Goal: Task Accomplishment & Management: Complete application form

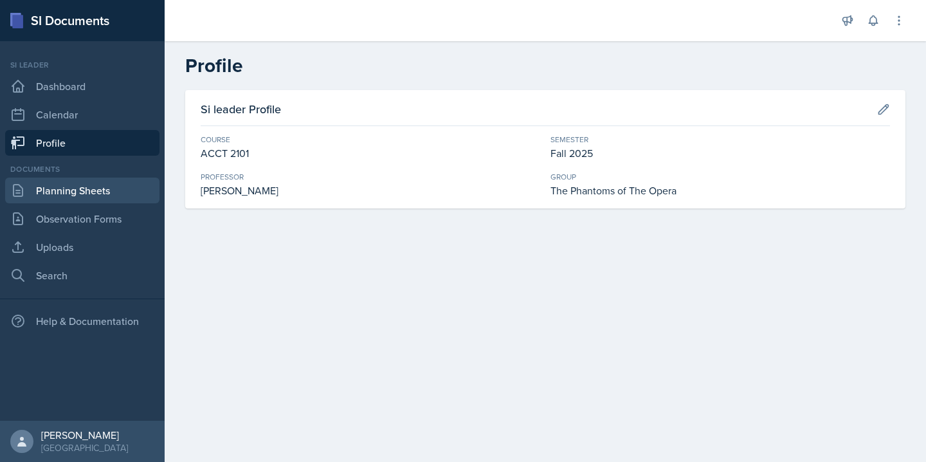
click at [56, 188] on link "Planning Sheets" at bounding box center [82, 191] width 154 height 26
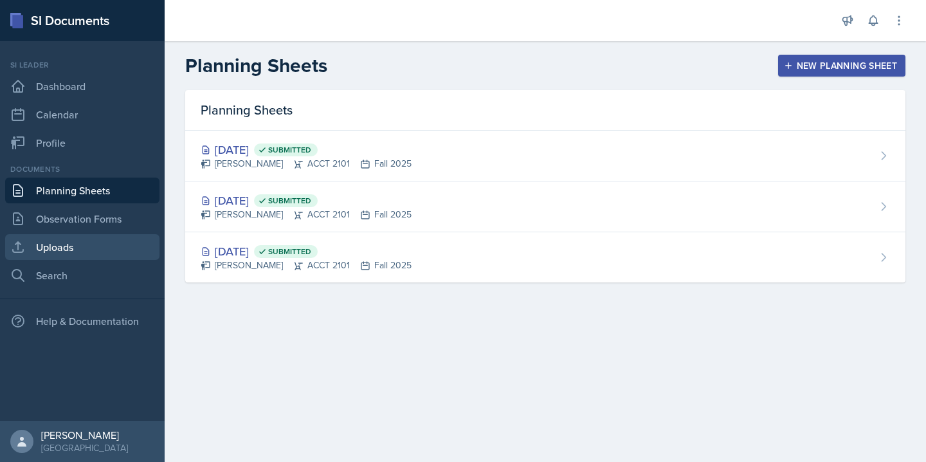
click at [67, 255] on link "Uploads" at bounding box center [82, 247] width 154 height 26
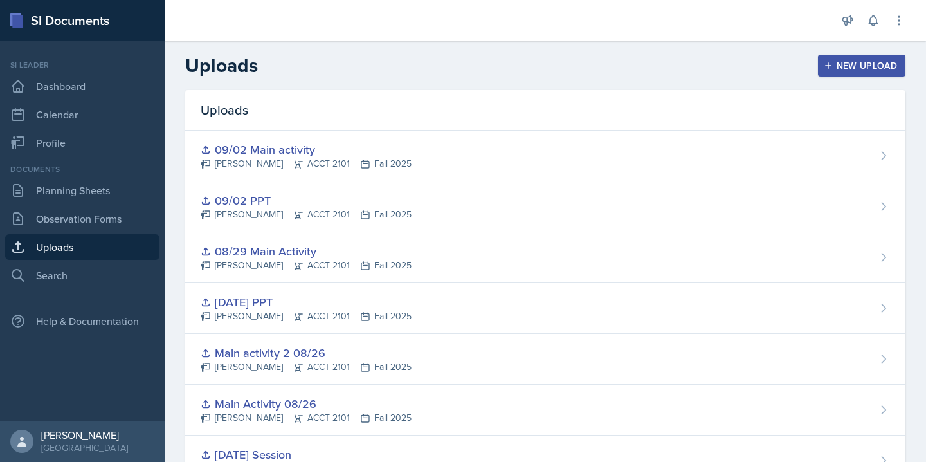
click at [853, 75] on button "New Upload" at bounding box center [862, 66] width 88 height 22
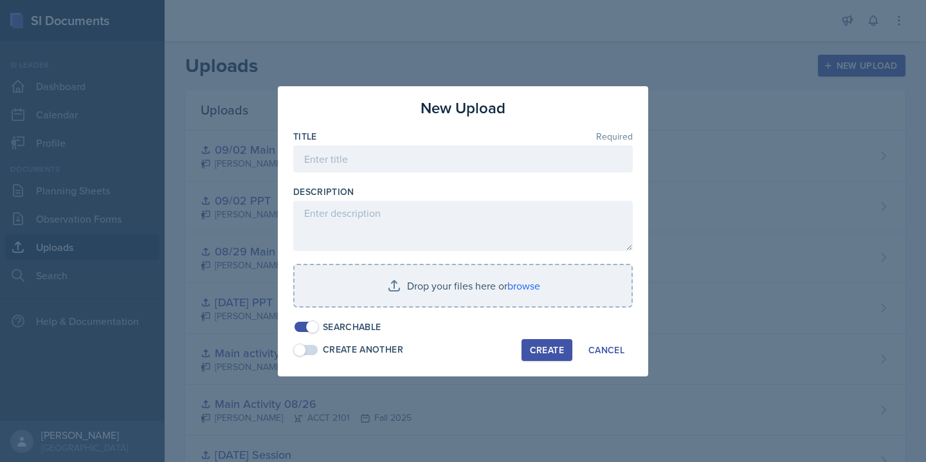
click at [313, 351] on span at bounding box center [306, 350] width 23 height 10
click at [366, 154] on input at bounding box center [463, 158] width 340 height 27
type input "09/05"
click at [307, 352] on span at bounding box center [312, 349] width 13 height 13
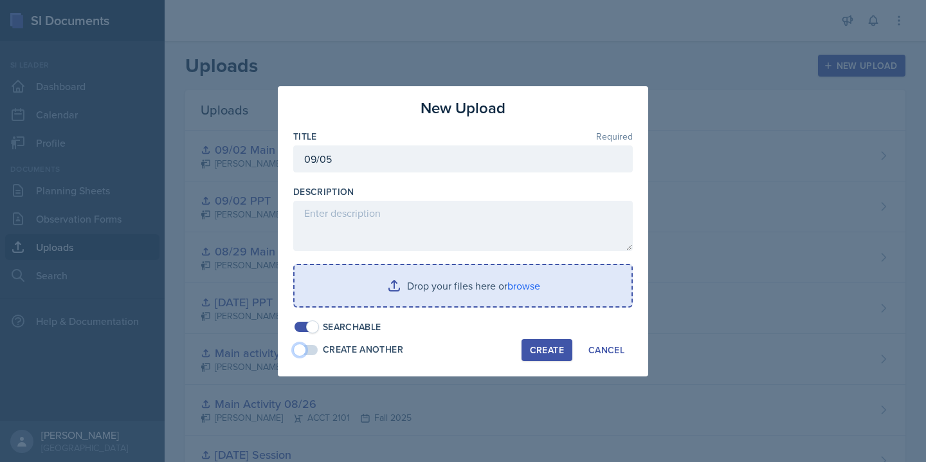
click at [529, 288] on input "file" at bounding box center [463, 285] width 337 height 41
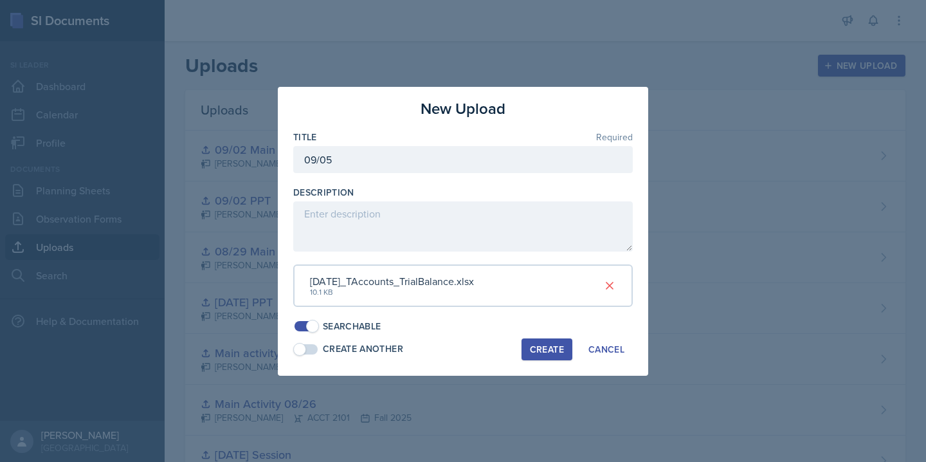
click at [529, 346] on button "Create" at bounding box center [547, 349] width 51 height 22
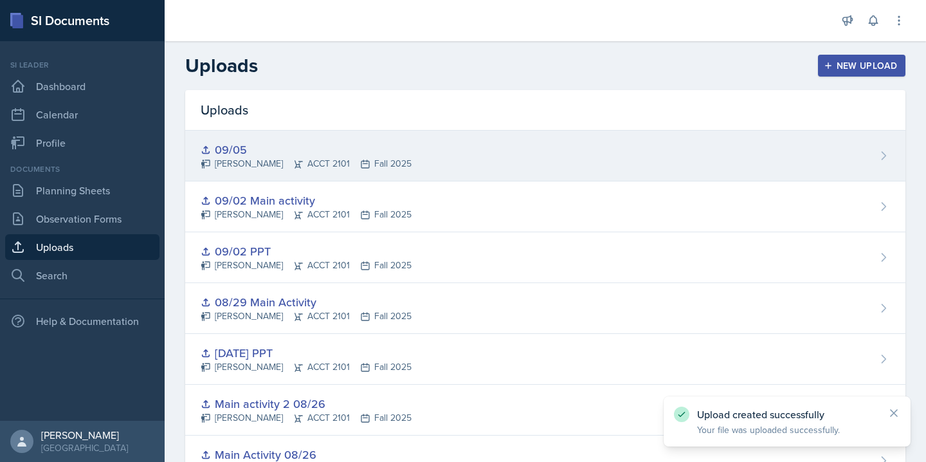
click at [439, 176] on div "09/05 [PERSON_NAME] ACCT 2101 Fall 2025" at bounding box center [545, 156] width 720 height 51
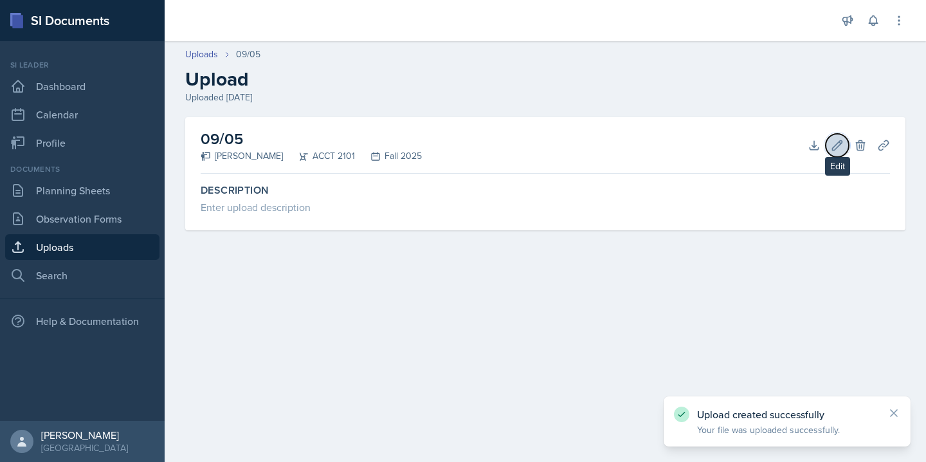
click at [837, 145] on icon at bounding box center [837, 145] width 13 height 13
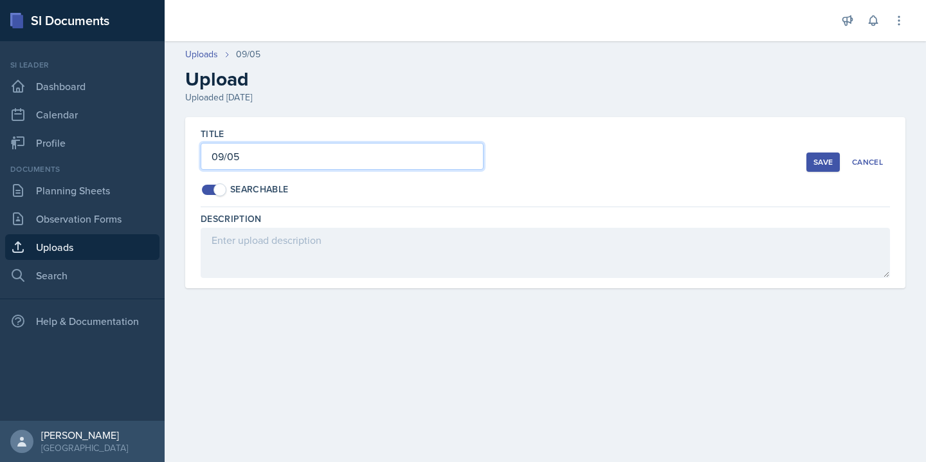
click at [262, 151] on input "09/05" at bounding box center [342, 156] width 283 height 27
type input "09/05 Main Activity"
click at [824, 164] on div "Save" at bounding box center [823, 162] width 19 height 10
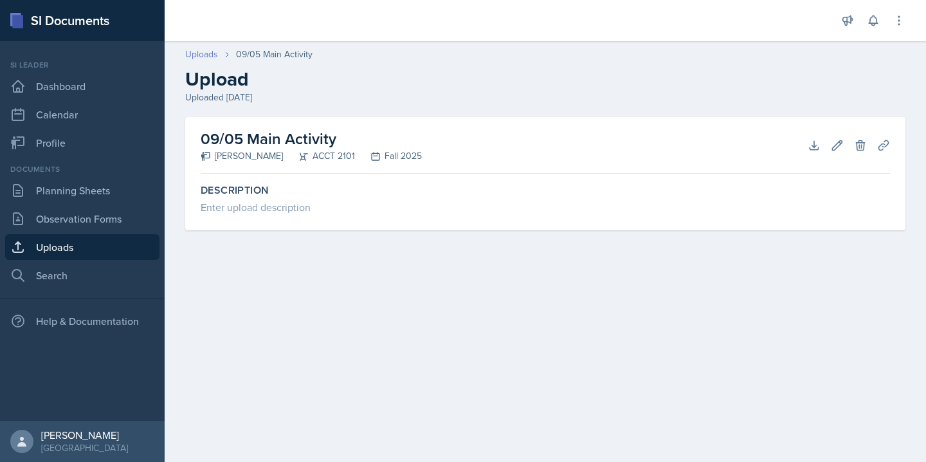
click at [197, 53] on link "Uploads" at bounding box center [201, 55] width 33 height 14
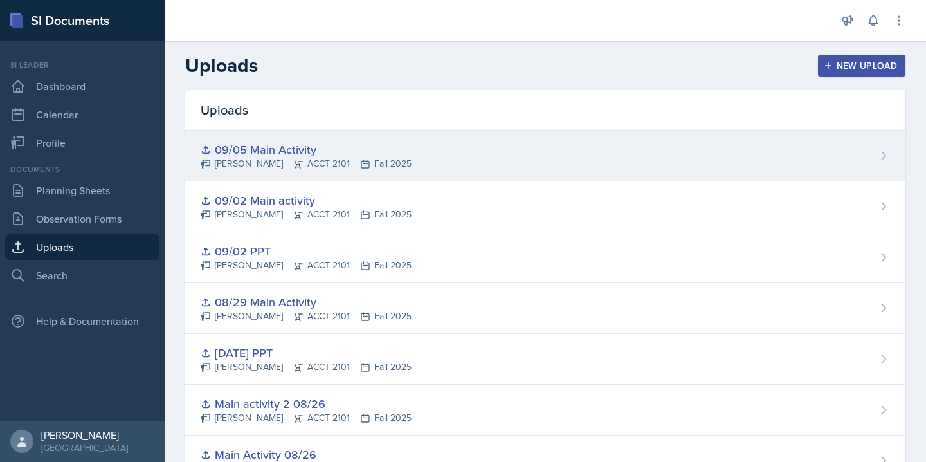
click at [371, 158] on div "[PERSON_NAME] ACCT 2101 Fall 2025" at bounding box center [306, 164] width 211 height 14
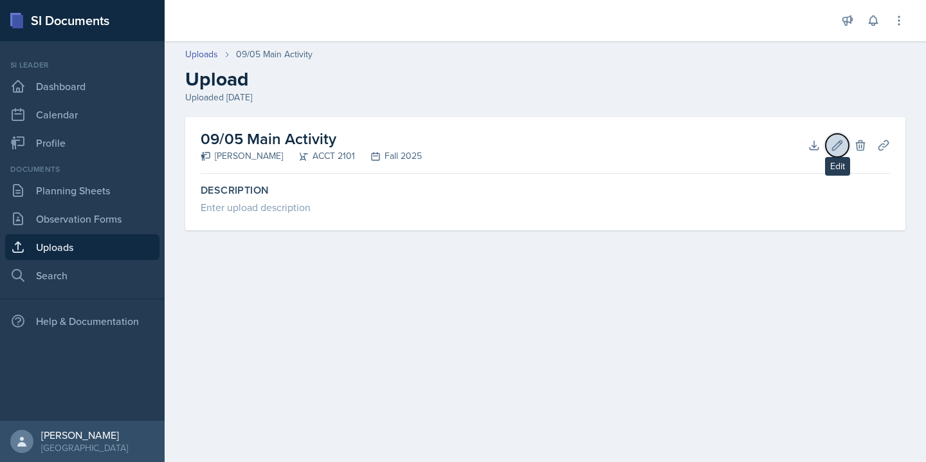
click at [830, 147] on button "Edit" at bounding box center [837, 145] width 23 height 23
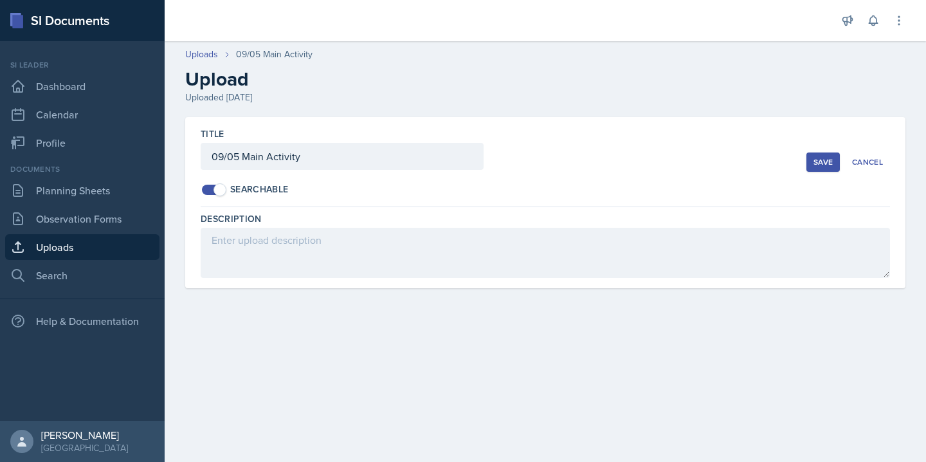
click at [828, 158] on div "Save" at bounding box center [823, 162] width 19 height 10
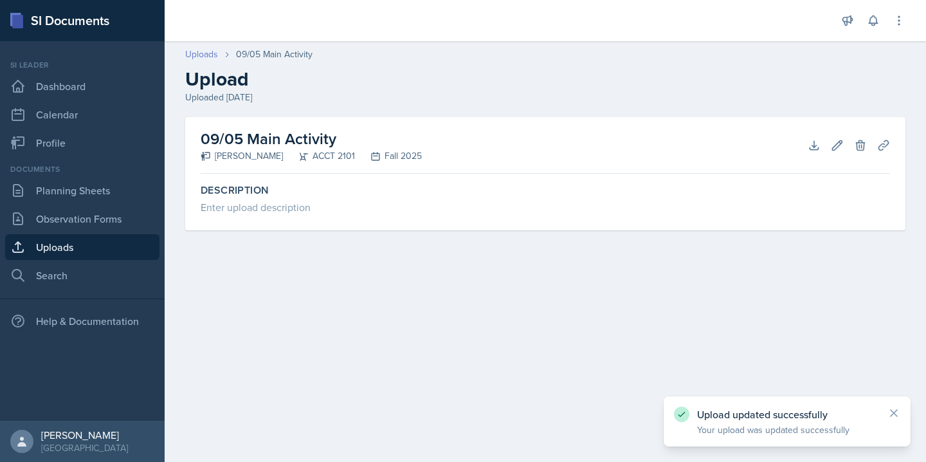
click at [214, 55] on link "Uploads" at bounding box center [201, 55] width 33 height 14
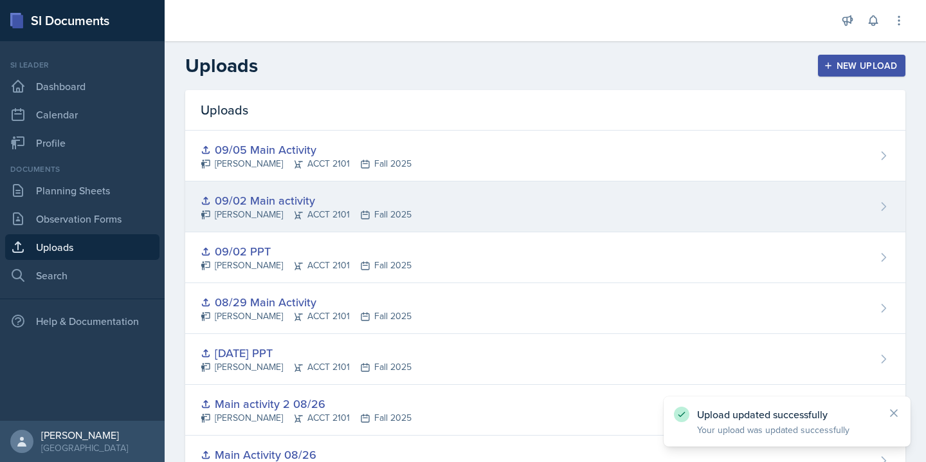
click at [263, 210] on div "[PERSON_NAME] ACCT 2101 Fall 2025" at bounding box center [306, 215] width 211 height 14
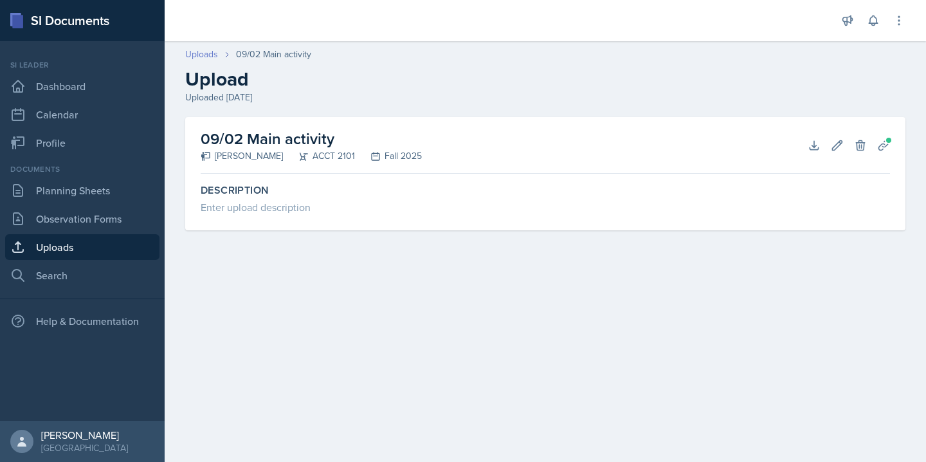
click at [210, 55] on link "Uploads" at bounding box center [201, 55] width 33 height 14
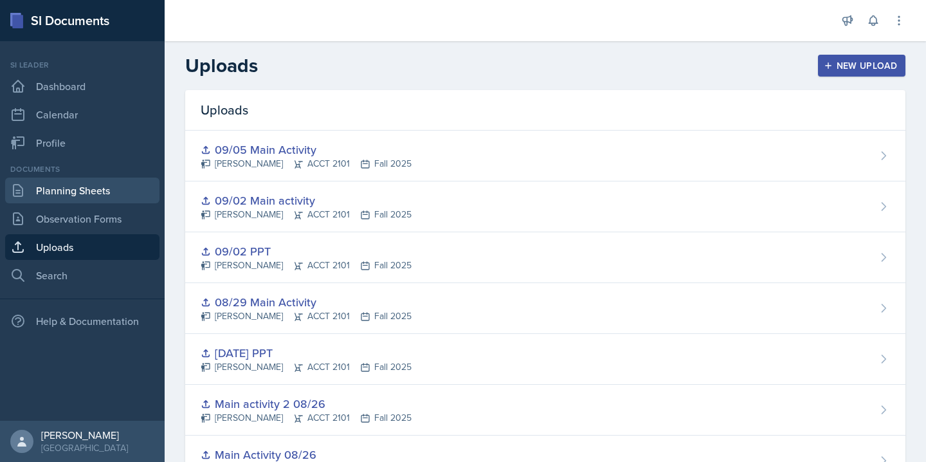
click at [87, 182] on link "Planning Sheets" at bounding box center [82, 191] width 154 height 26
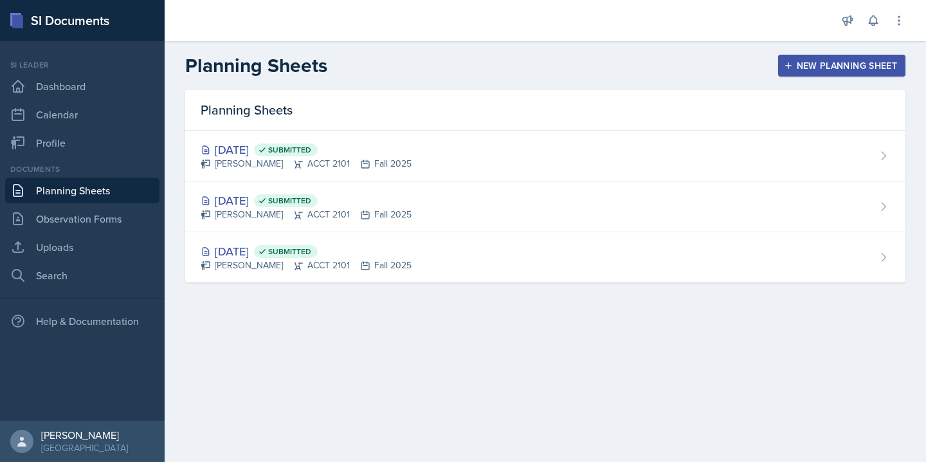
click at [803, 73] on button "New Planning Sheet" at bounding box center [841, 66] width 127 height 22
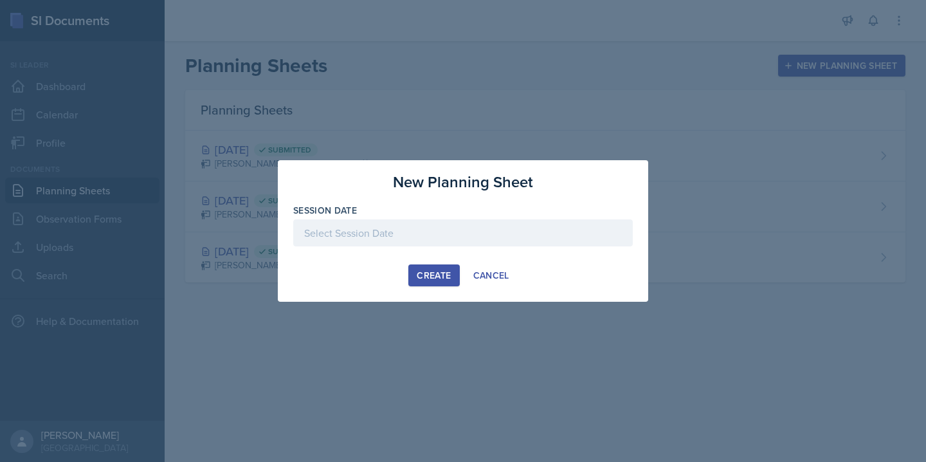
click at [387, 228] on div at bounding box center [463, 232] width 340 height 27
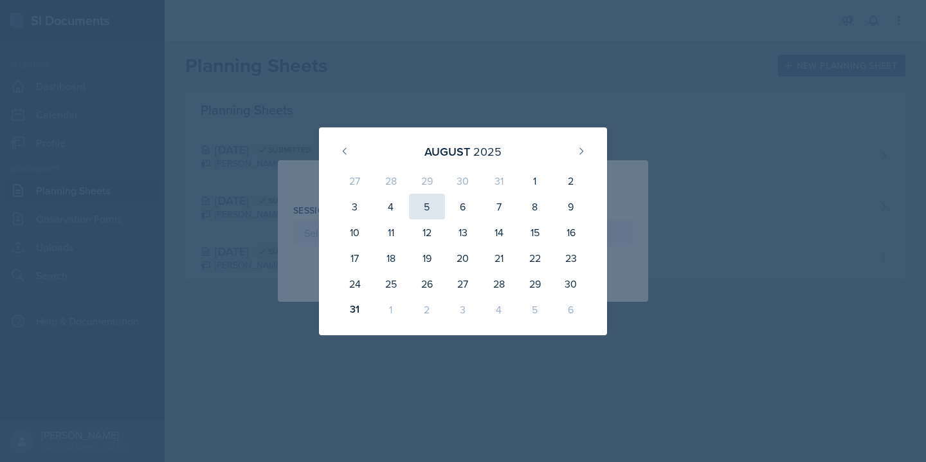
click at [425, 210] on div "5" at bounding box center [427, 207] width 36 height 26
type input "[DATE]"
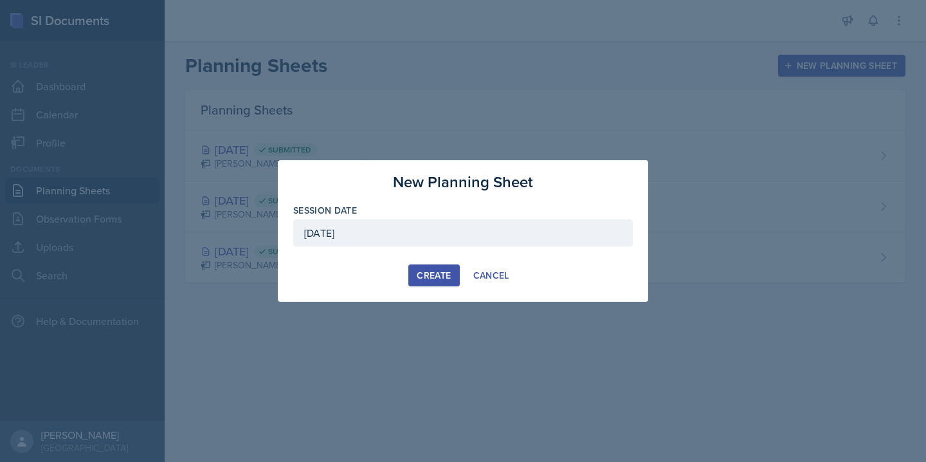
click at [426, 288] on div "New Planning Sheet Session Date [DATE] [DATE] 27 28 29 30 31 1 2 3 4 5 6 7 8 9 …" at bounding box center [463, 231] width 371 height 142
click at [425, 282] on button "Create" at bounding box center [433, 275] width 51 height 22
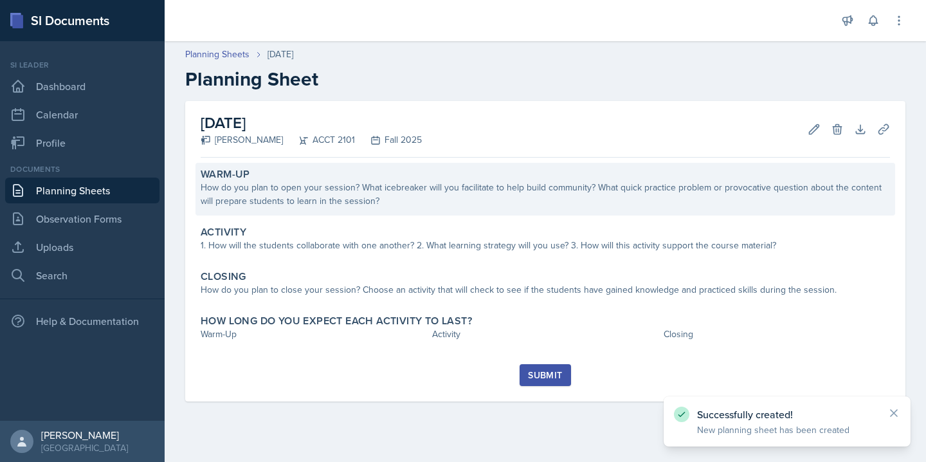
click at [343, 197] on div "How do you plan to open your session? What icebreaker will you facilitate to he…" at bounding box center [546, 194] width 690 height 27
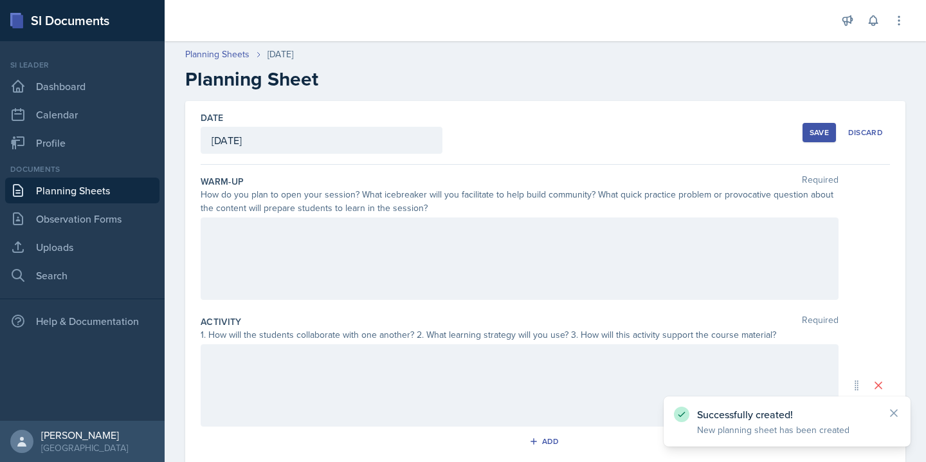
click at [338, 252] on div at bounding box center [520, 258] width 638 height 82
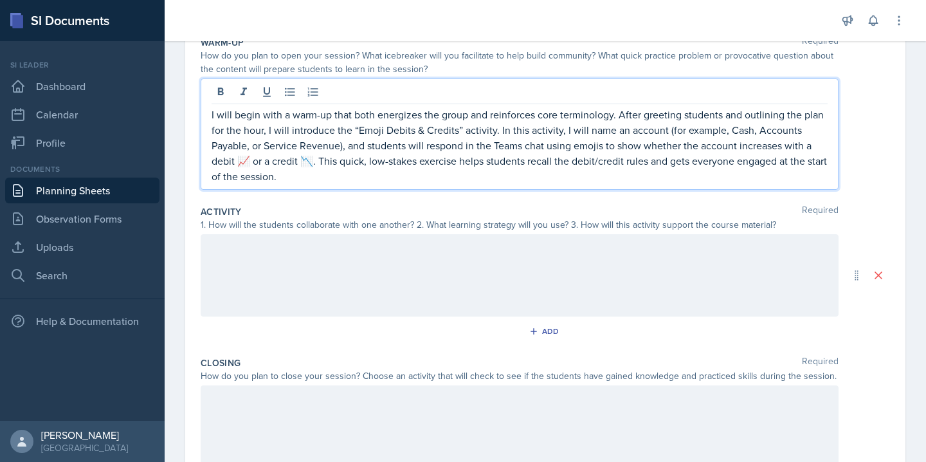
scroll to position [160, 0]
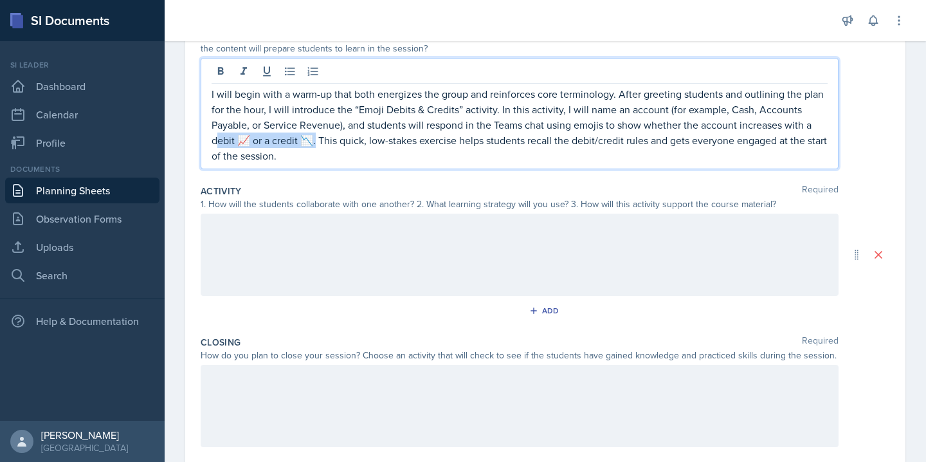
drag, startPoint x: 212, startPoint y: 139, endPoint x: 309, endPoint y: 141, distance: 97.2
click at [309, 141] on p "I will begin with a warm-up that both energizes the group and reinforces core t…" at bounding box center [520, 124] width 616 height 77
copy p "debit 📈 or a credit 📉."
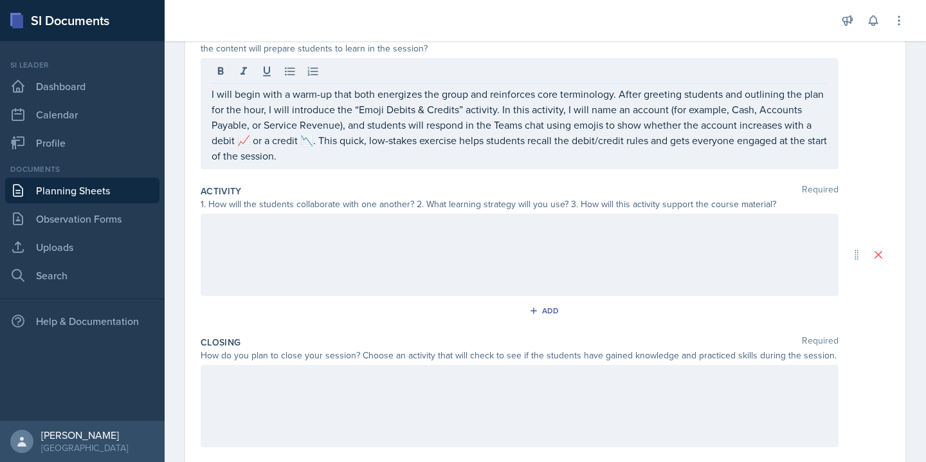
click at [310, 243] on div at bounding box center [520, 255] width 638 height 82
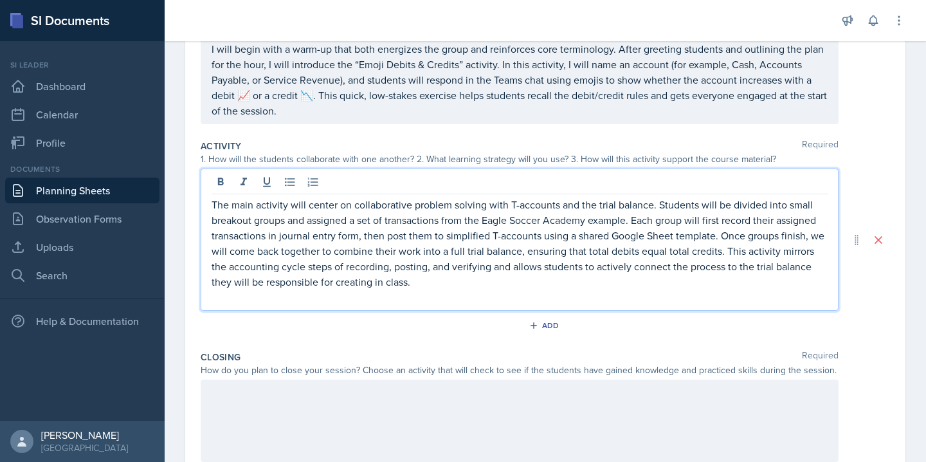
click at [492, 270] on p "The main activity will center on collaborative problem solving with T-accounts …" at bounding box center [520, 243] width 616 height 93
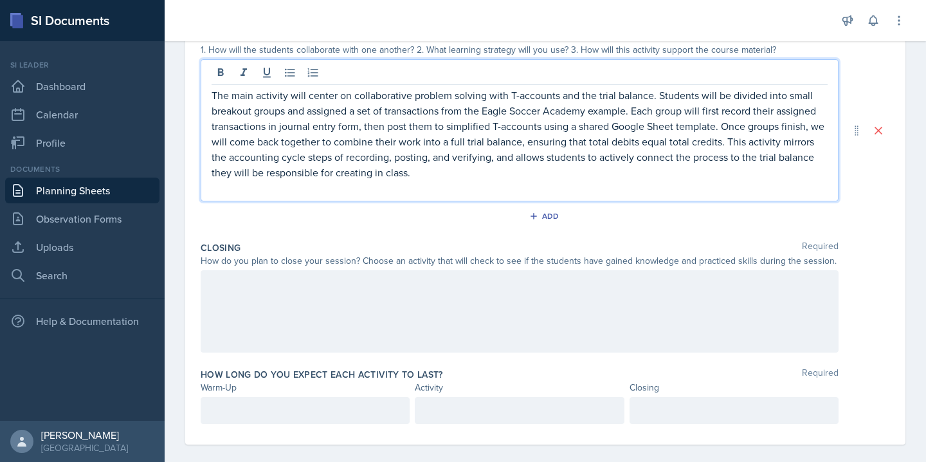
click at [353, 305] on div at bounding box center [520, 311] width 638 height 82
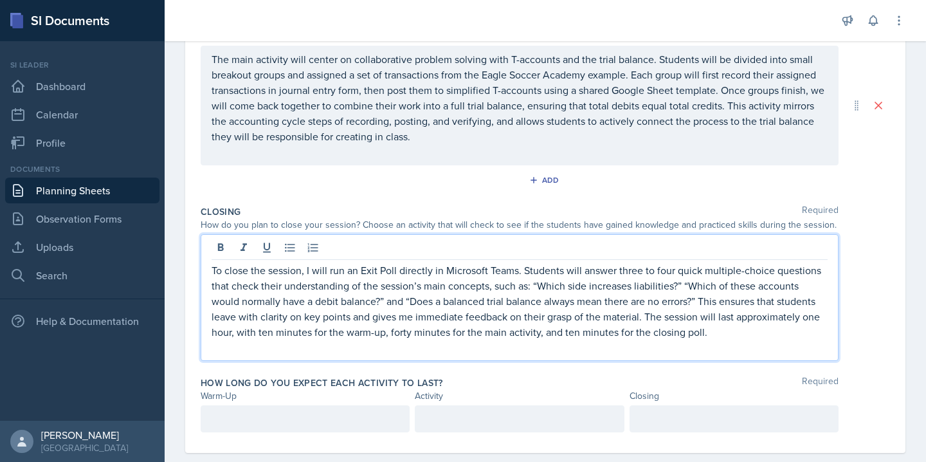
scroll to position [327, 0]
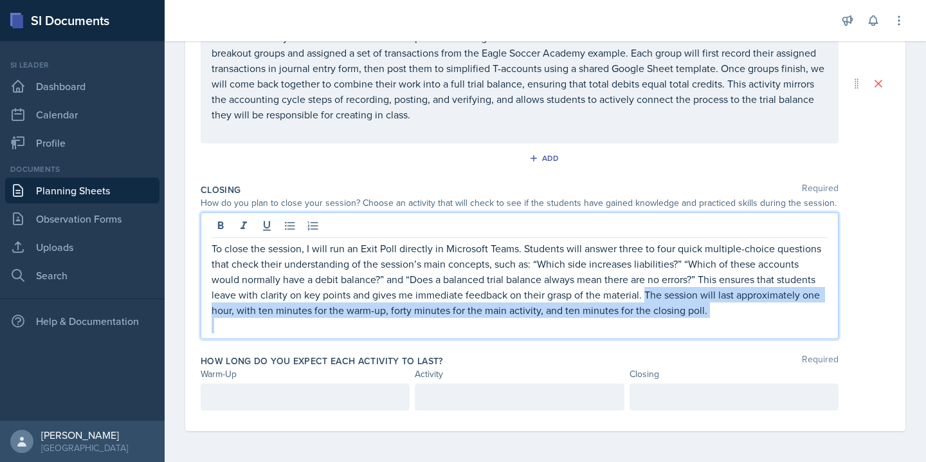
drag, startPoint x: 646, startPoint y: 294, endPoint x: 708, endPoint y: 322, distance: 68.3
click at [708, 322] on div "To close the session, I will run an Exit Poll directly in Microsoft Teams. Stud…" at bounding box center [520, 287] width 616 height 93
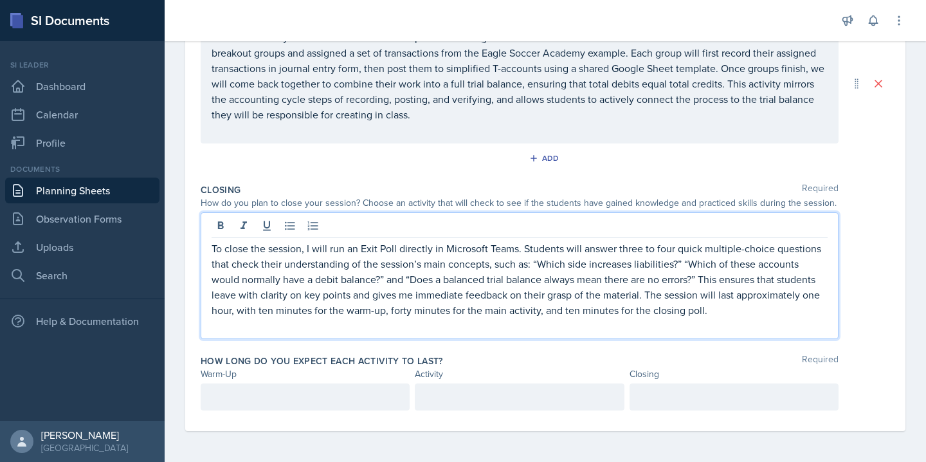
scroll to position [296, 0]
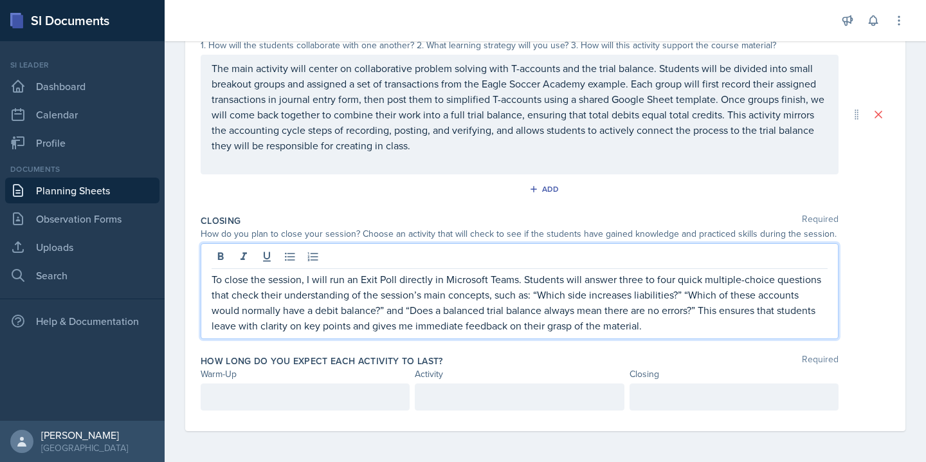
click at [412, 328] on p "To close the session, I will run an Exit Poll directly in Microsoft Teams. Stud…" at bounding box center [520, 302] width 616 height 62
click at [309, 385] on div at bounding box center [305, 396] width 209 height 27
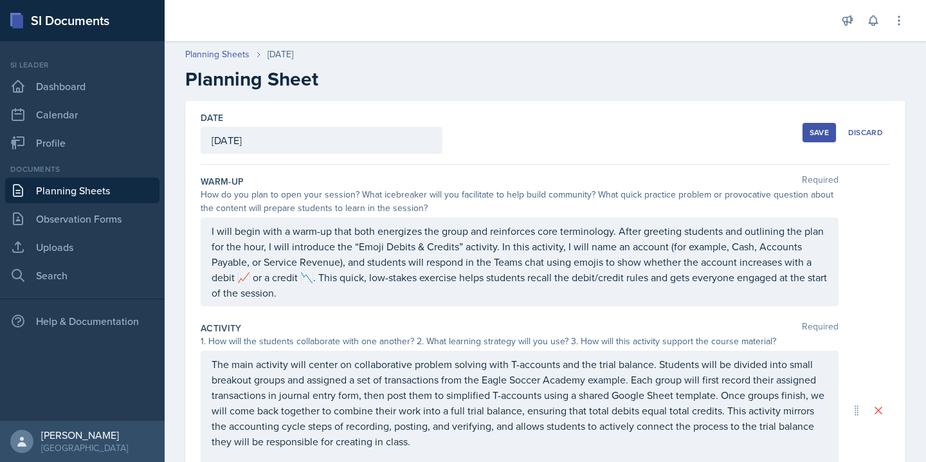
scroll to position [305, 0]
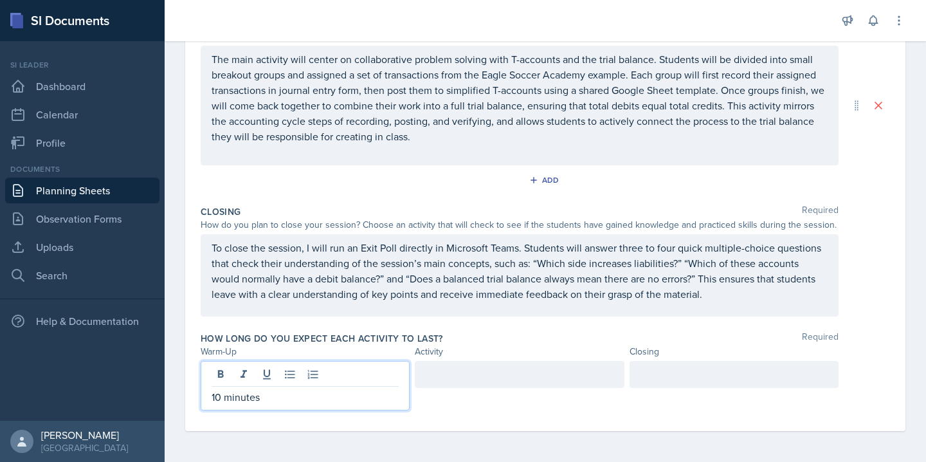
click at [433, 384] on div at bounding box center [519, 374] width 209 height 27
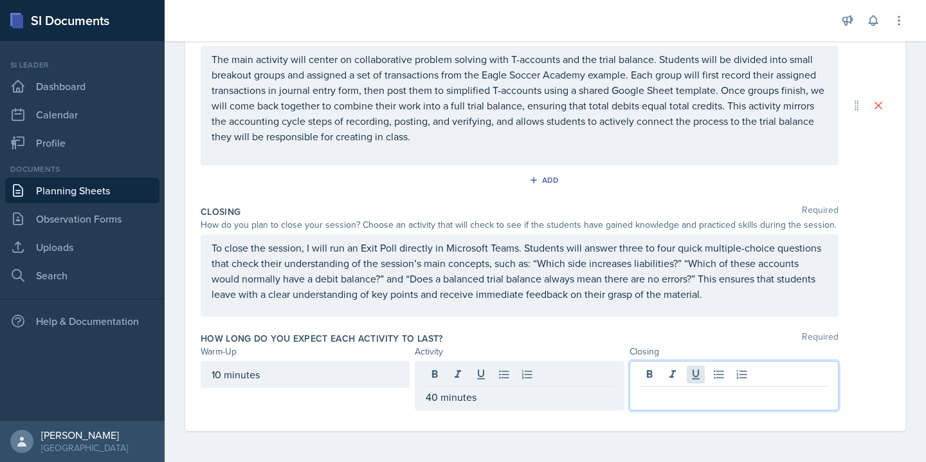
click at [693, 367] on div at bounding box center [734, 386] width 209 height 50
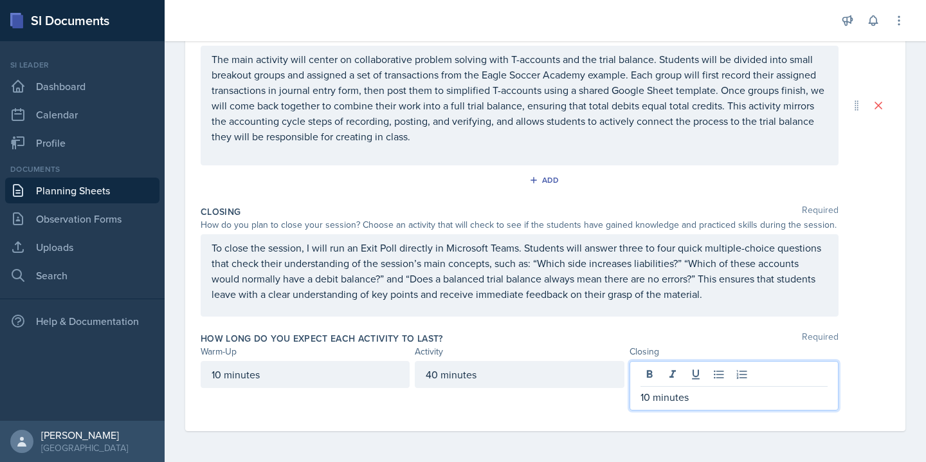
click at [726, 304] on div "To close the session, I will run an Exit Poll directly in Microsoft Teams. Stud…" at bounding box center [520, 275] width 638 height 82
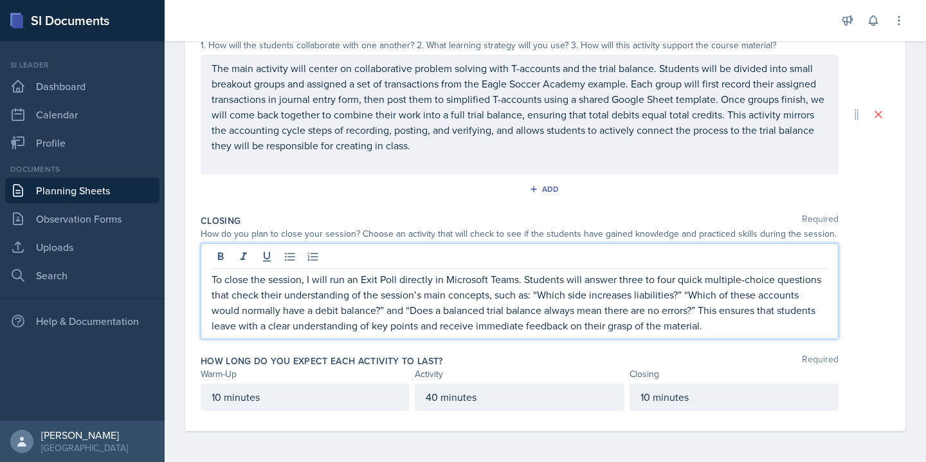
scroll to position [296, 0]
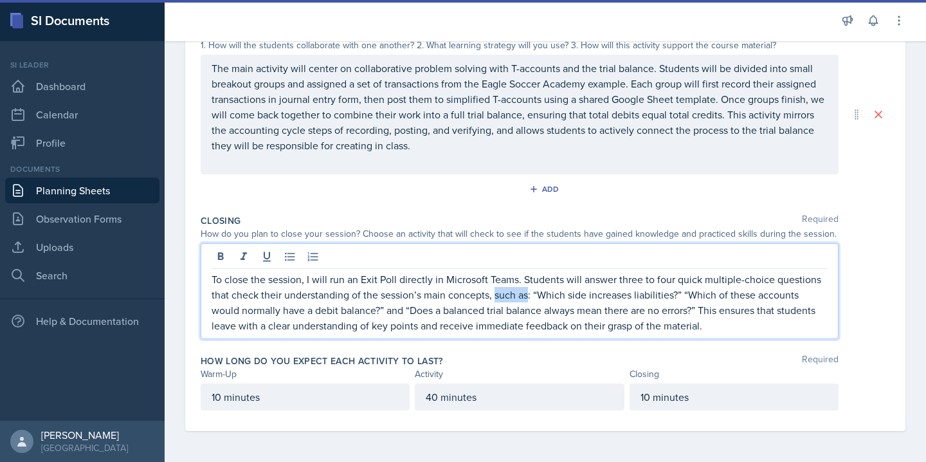
drag, startPoint x: 525, startPoint y: 297, endPoint x: 497, endPoint y: 296, distance: 28.3
click at [497, 296] on p "To close the session, I will run an Exit Poll directly in Microsoft Teams. Stud…" at bounding box center [520, 302] width 616 height 62
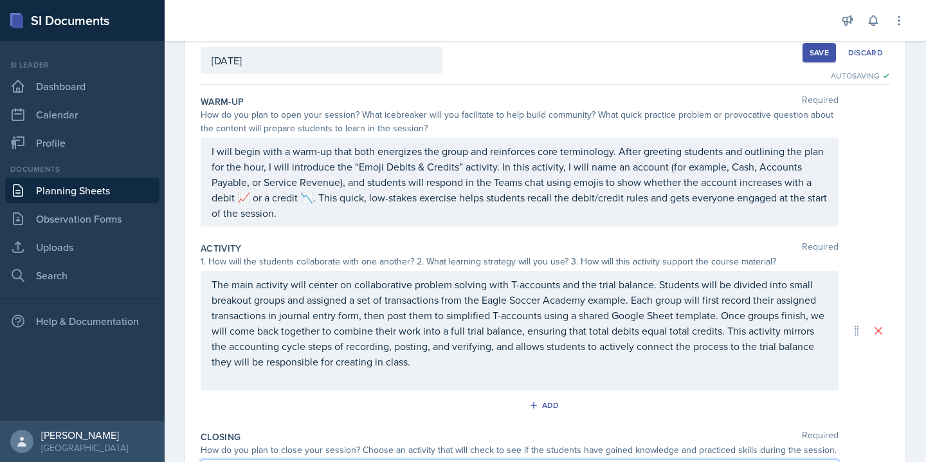
scroll to position [0, 0]
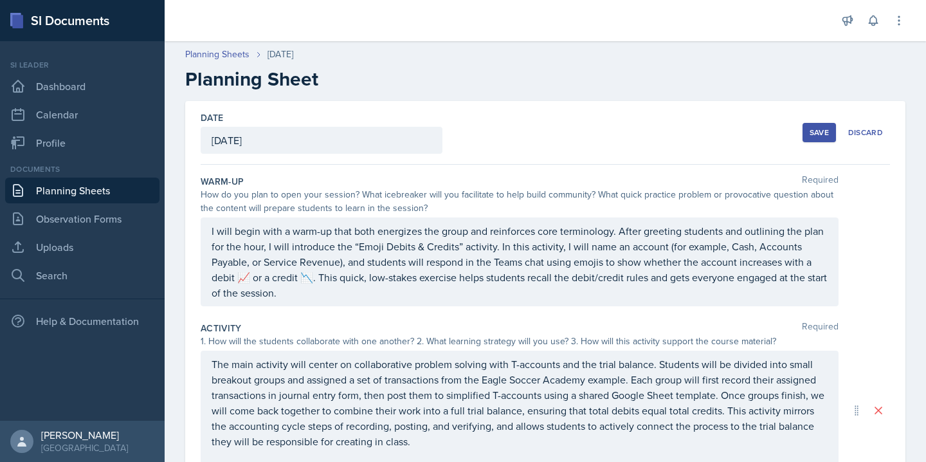
click at [277, 147] on div "[DATE]" at bounding box center [322, 140] width 242 height 27
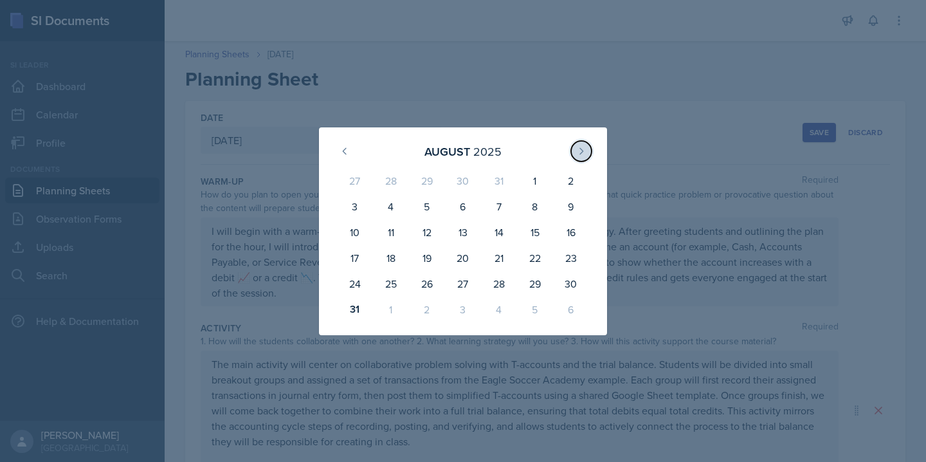
click at [585, 148] on icon at bounding box center [581, 151] width 10 height 10
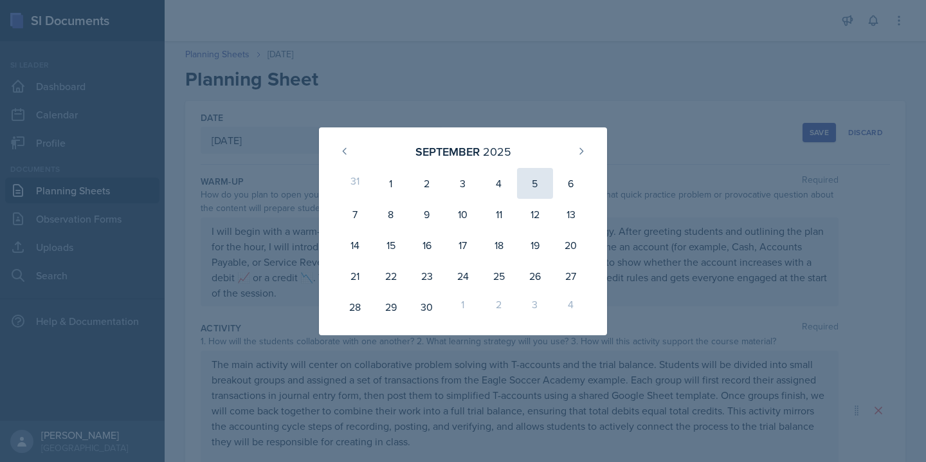
click at [537, 180] on div "5" at bounding box center [535, 183] width 36 height 31
type input "[DATE]"
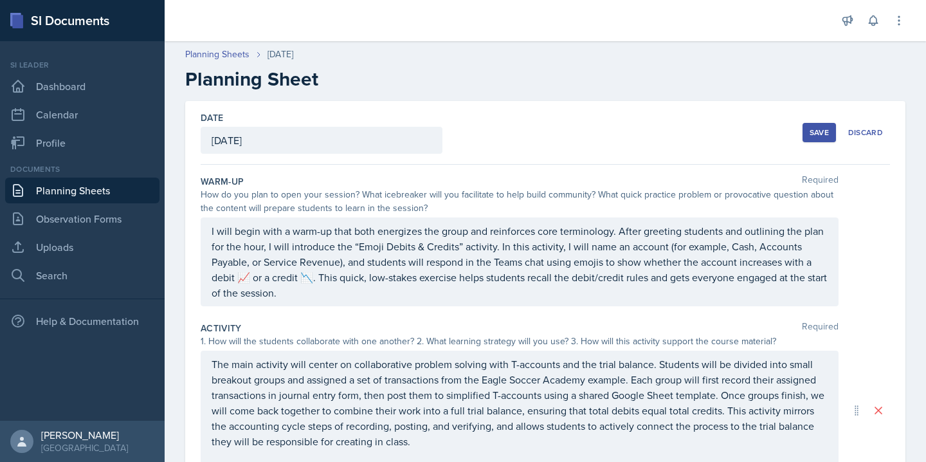
click at [584, 248] on p "I will begin with a warm-up that both energizes the group and reinforces core t…" at bounding box center [520, 261] width 616 height 77
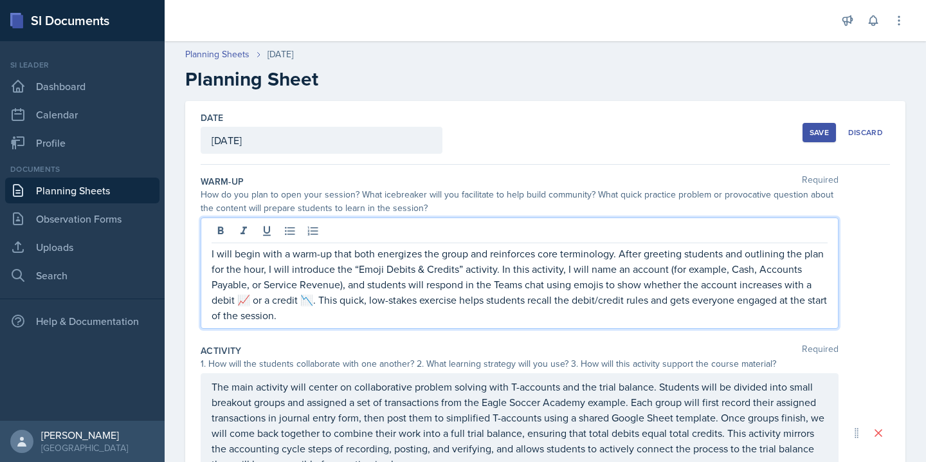
click at [585, 270] on p "I will begin with a warm-up that both energizes the group and reinforces core t…" at bounding box center [520, 284] width 616 height 77
drag, startPoint x: 658, startPoint y: 272, endPoint x: 394, endPoint y: 274, distance: 264.4
click at [394, 274] on p "I will begin with a warm-up that both energizes the group and reinforces core t…" at bounding box center [520, 284] width 616 height 77
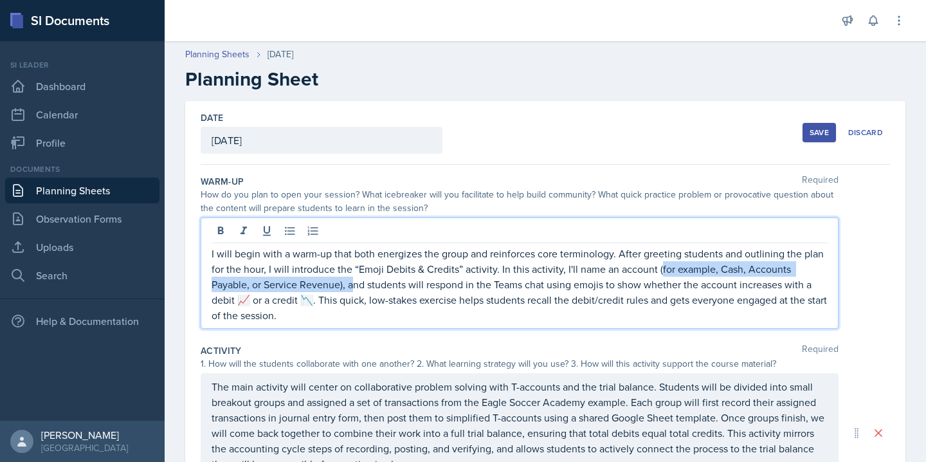
drag, startPoint x: 657, startPoint y: 268, endPoint x: 346, endPoint y: 287, distance: 311.2
click at [346, 287] on p "I will begin with a warm-up that both energizes the group and reinforces core t…" at bounding box center [520, 284] width 616 height 77
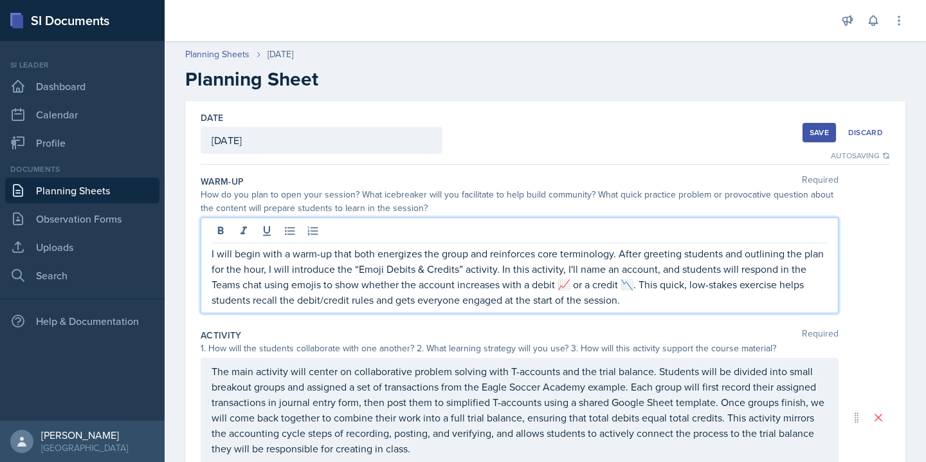
click at [654, 303] on p "I will begin with a warm-up that both energizes the group and reinforces core t…" at bounding box center [520, 277] width 616 height 62
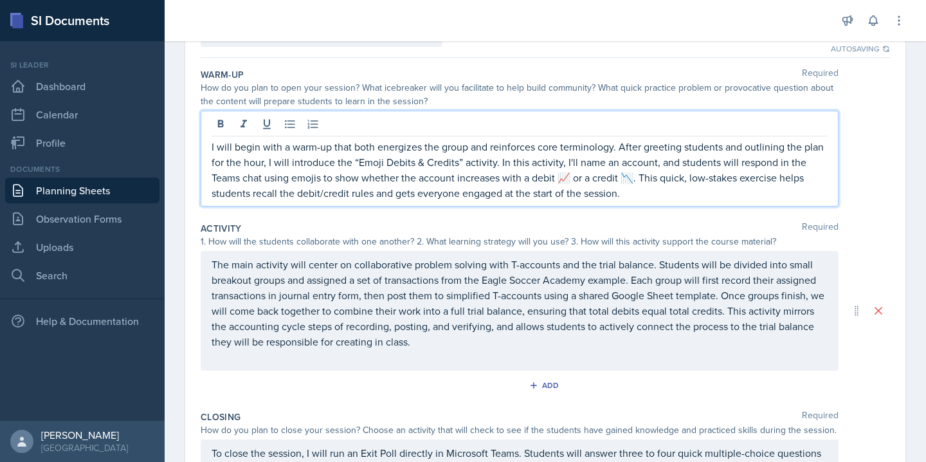
scroll to position [124, 0]
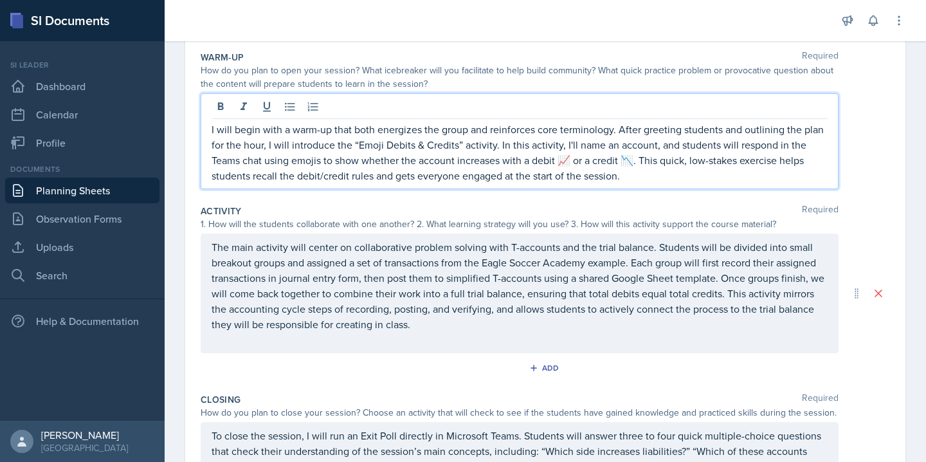
click at [500, 325] on p "The main activity will center on collaborative problem solving with T-accounts …" at bounding box center [520, 285] width 616 height 93
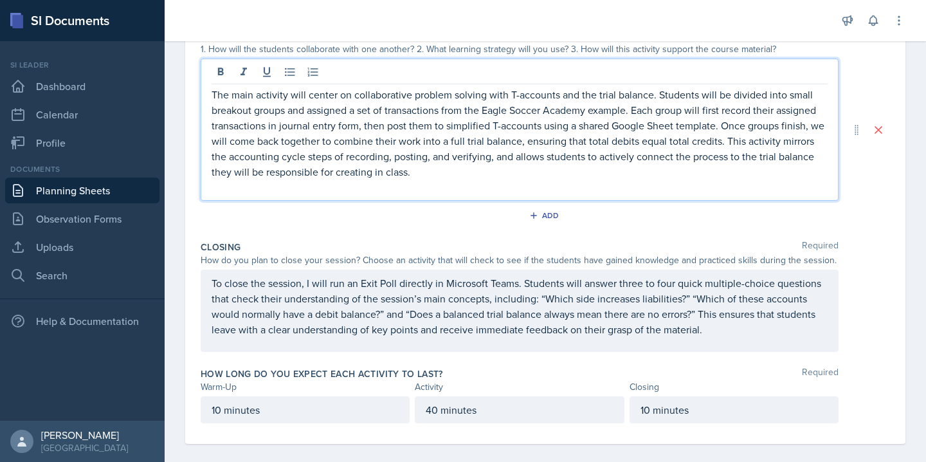
scroll to position [298, 0]
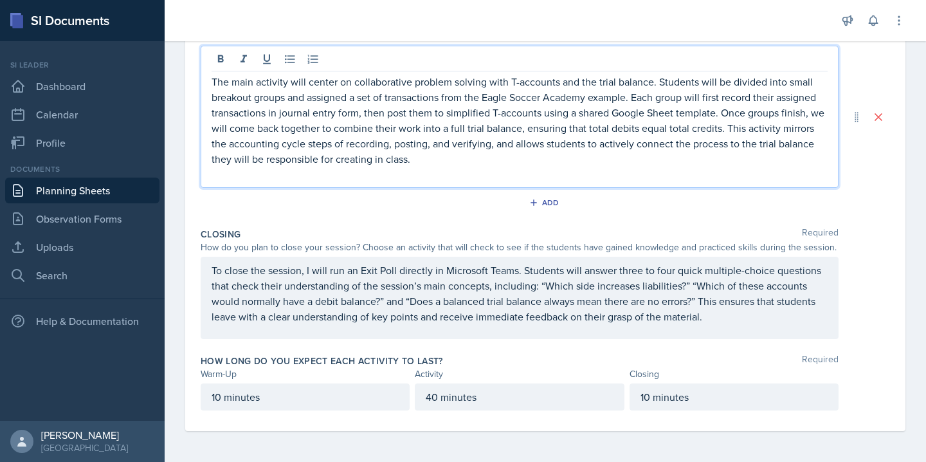
click at [721, 324] on p "To close the session, I will run an Exit Poll directly in Microsoft Teams. Stud…" at bounding box center [520, 293] width 616 height 62
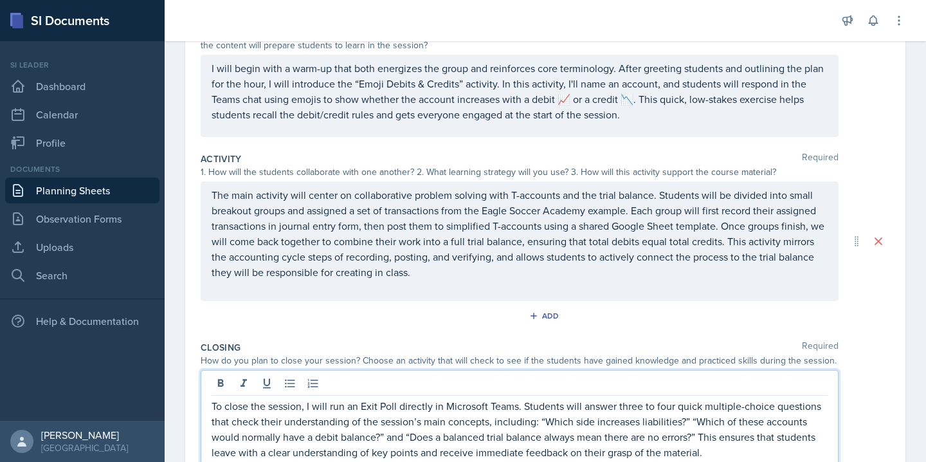
scroll to position [0, 0]
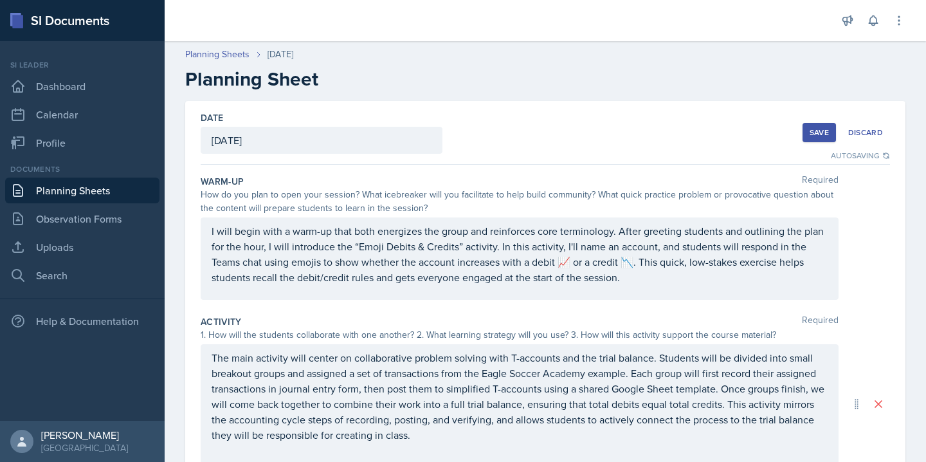
click at [807, 127] on button "Save" at bounding box center [819, 132] width 33 height 19
click at [827, 127] on div "Save" at bounding box center [819, 132] width 19 height 10
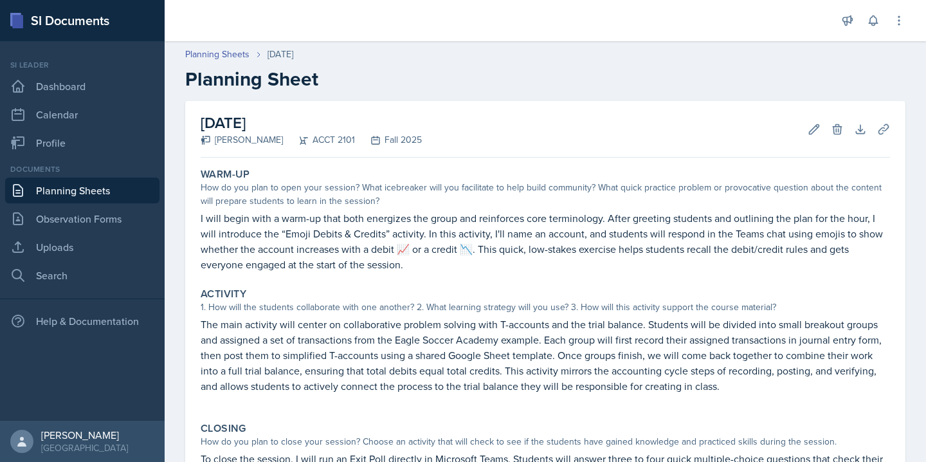
scroll to position [199, 0]
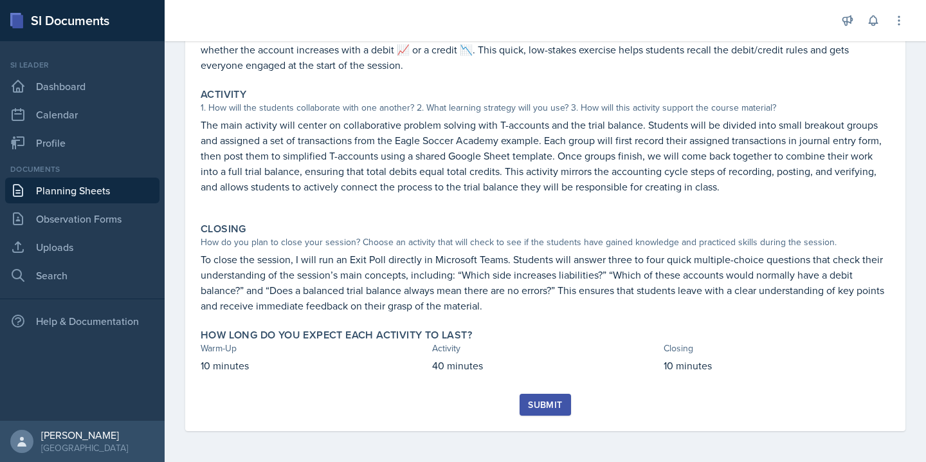
click at [544, 407] on div "Submit" at bounding box center [545, 404] width 34 height 10
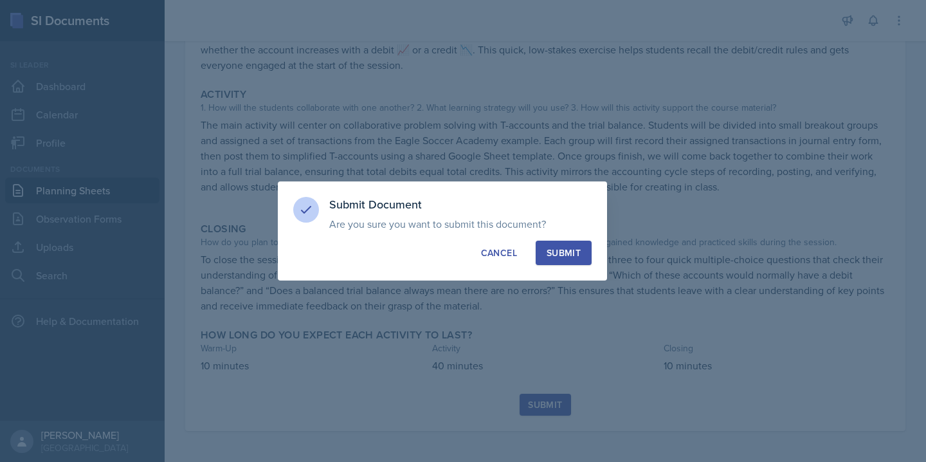
click at [564, 255] on div "Submit" at bounding box center [564, 252] width 34 height 13
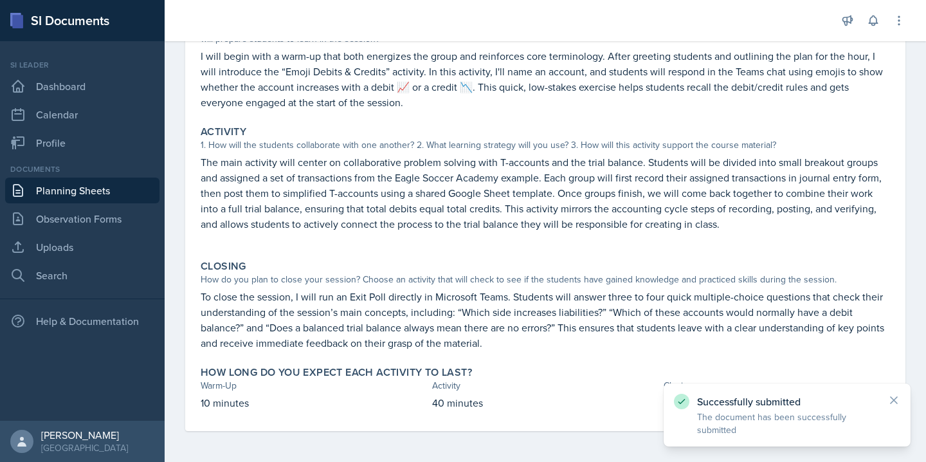
scroll to position [0, 0]
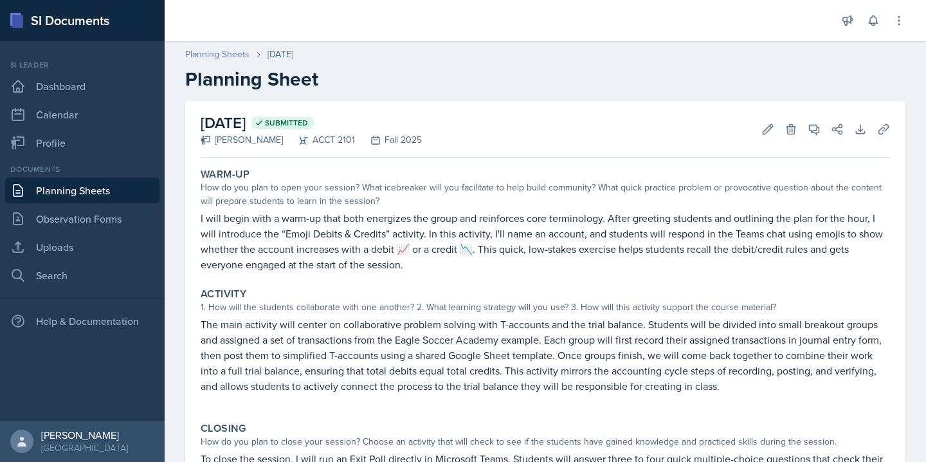
click at [215, 53] on link "Planning Sheets" at bounding box center [217, 55] width 64 height 14
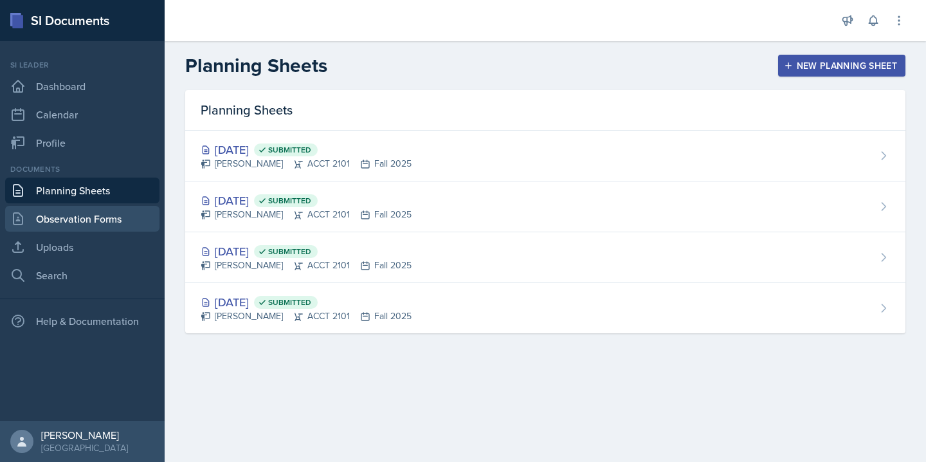
click at [104, 214] on link "Observation Forms" at bounding box center [82, 219] width 154 height 26
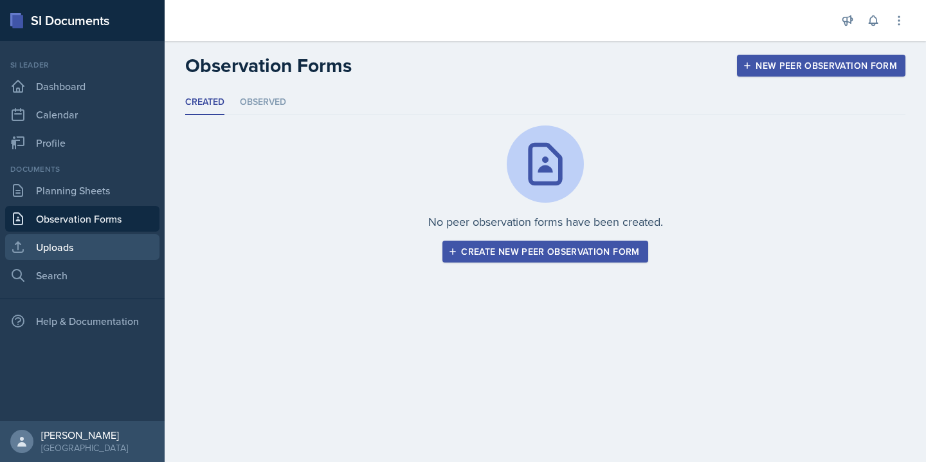
click at [111, 246] on link "Uploads" at bounding box center [82, 247] width 154 height 26
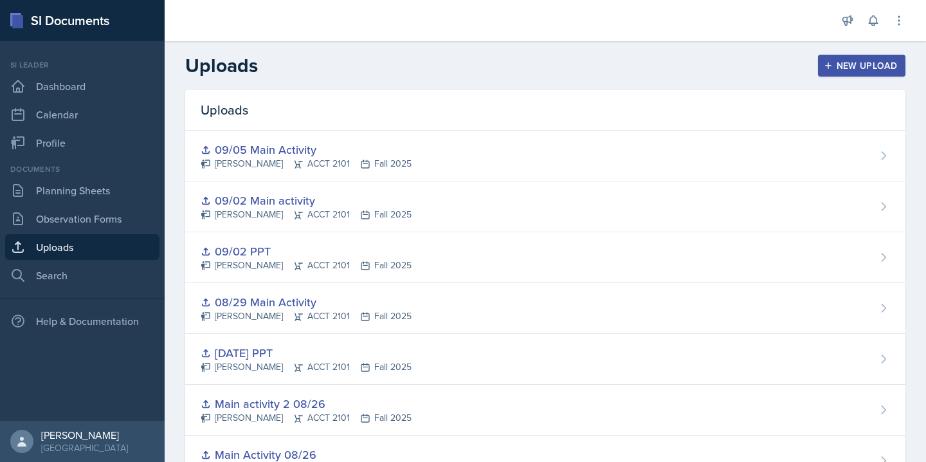
click at [834, 73] on button "New Upload" at bounding box center [862, 66] width 88 height 22
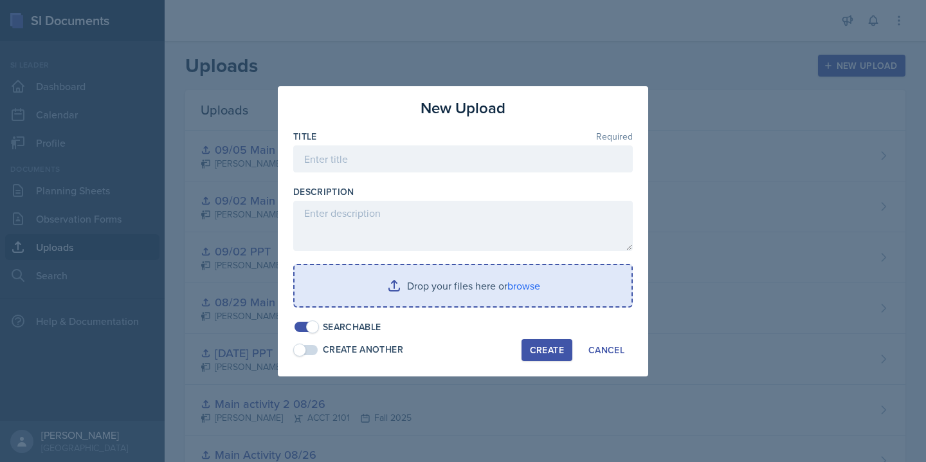
click at [521, 287] on input "file" at bounding box center [463, 285] width 337 height 41
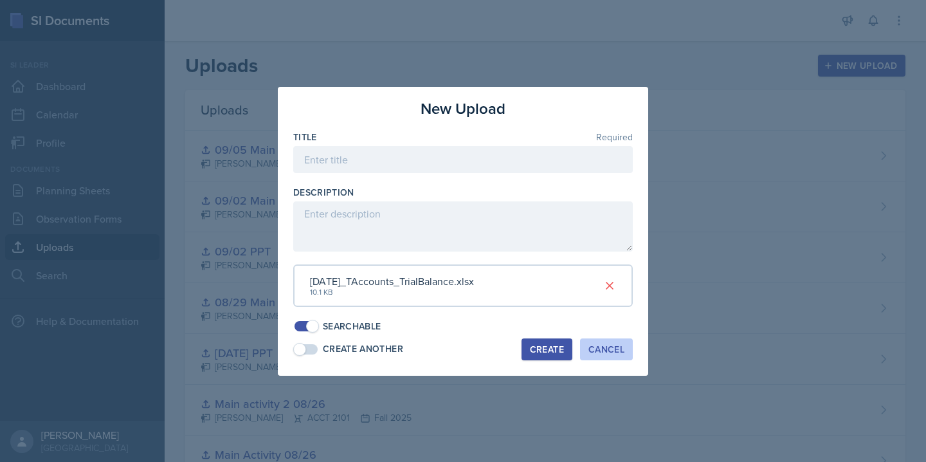
click at [607, 352] on div "Cancel" at bounding box center [607, 349] width 36 height 10
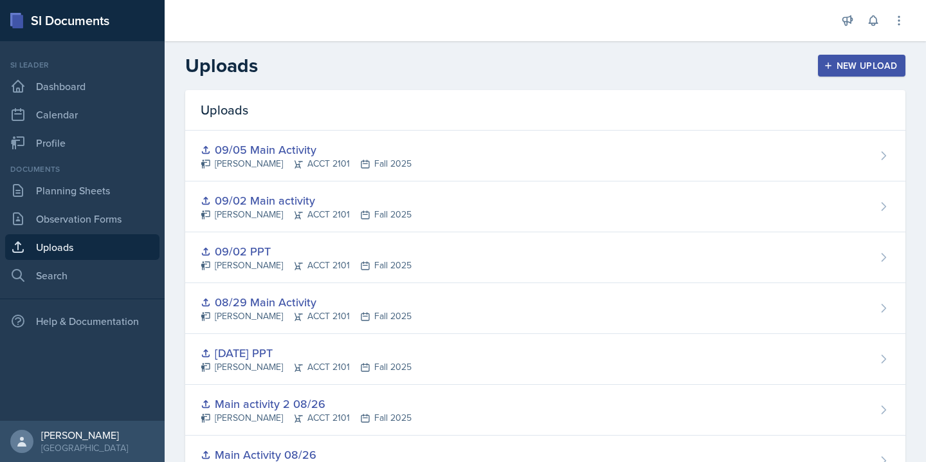
click at [875, 67] on div "New Upload" at bounding box center [862, 65] width 71 height 10
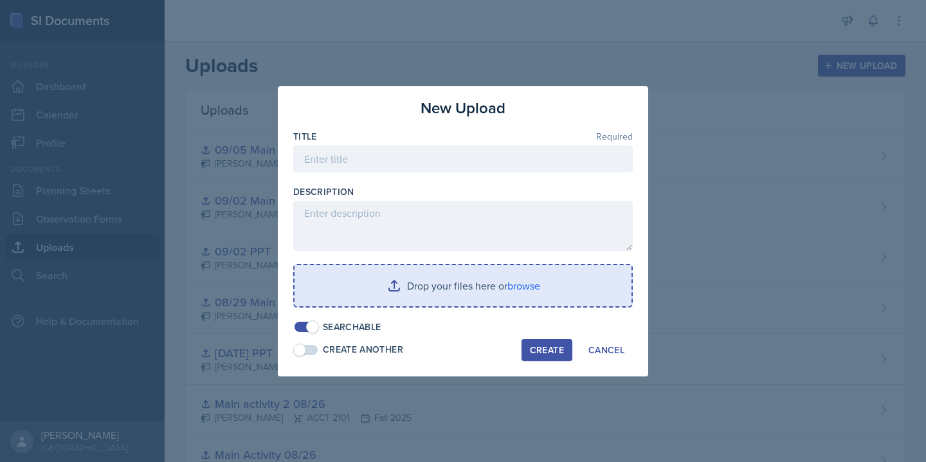
click at [524, 290] on input "file" at bounding box center [463, 285] width 337 height 41
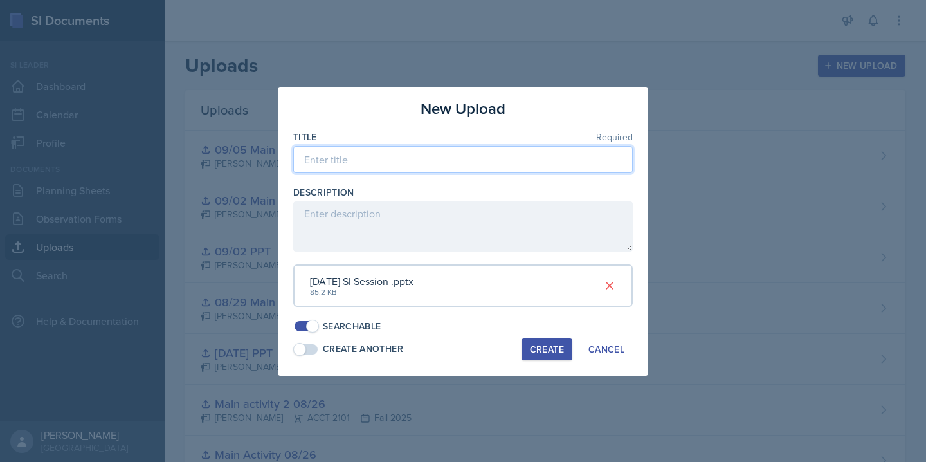
click at [416, 170] on input at bounding box center [463, 159] width 340 height 27
type input "09/05 PPT"
click at [532, 338] on button "Create" at bounding box center [547, 349] width 51 height 22
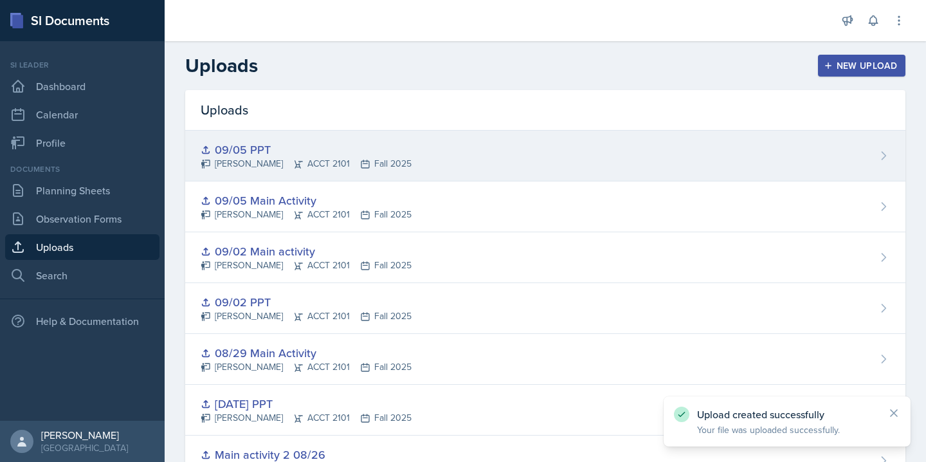
click at [470, 144] on div "09/05 PPT [PERSON_NAME] ACCT 2101 Fall 2025" at bounding box center [545, 156] width 720 height 51
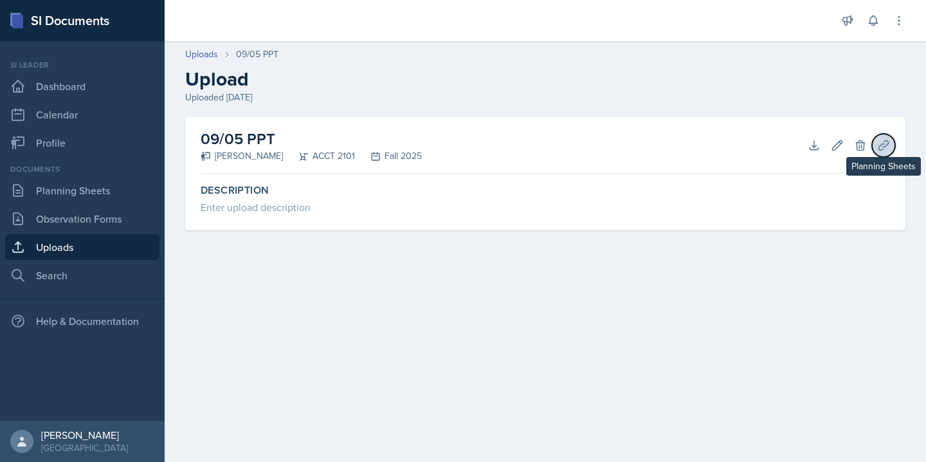
click at [884, 150] on icon at bounding box center [883, 145] width 13 height 13
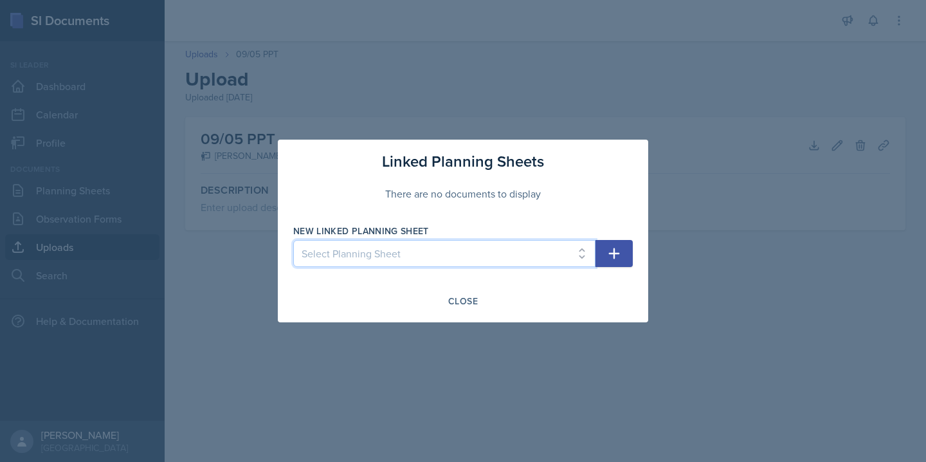
click at [558, 248] on select "Select Planning Sheet [DATE] [DATE] [DATE] [DATE]" at bounding box center [444, 253] width 302 height 27
select select "7dcad394-51f0-41f8-a9c7-82c5d77c1288"
click at [293, 240] on select "Select Planning Sheet [DATE] [DATE] [DATE] [DATE]" at bounding box center [444, 253] width 302 height 27
click at [623, 248] on button "button" at bounding box center [614, 253] width 37 height 27
select select
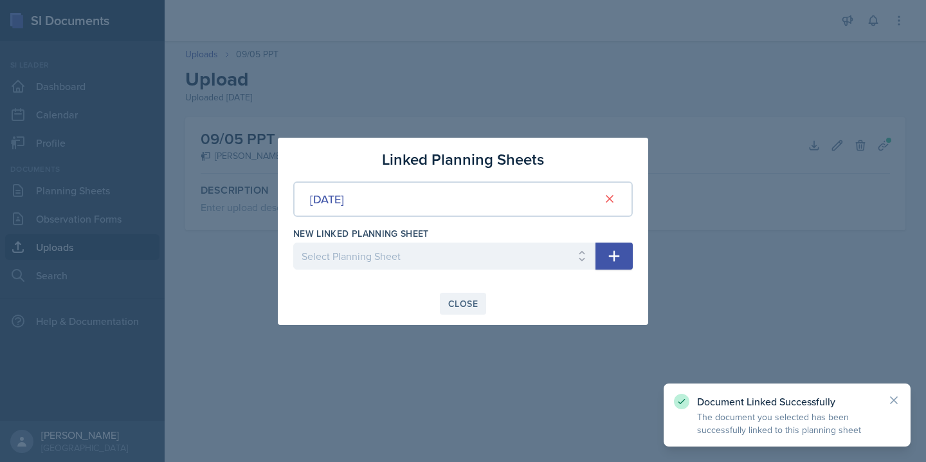
click at [461, 304] on div "Close" at bounding box center [463, 303] width 30 height 10
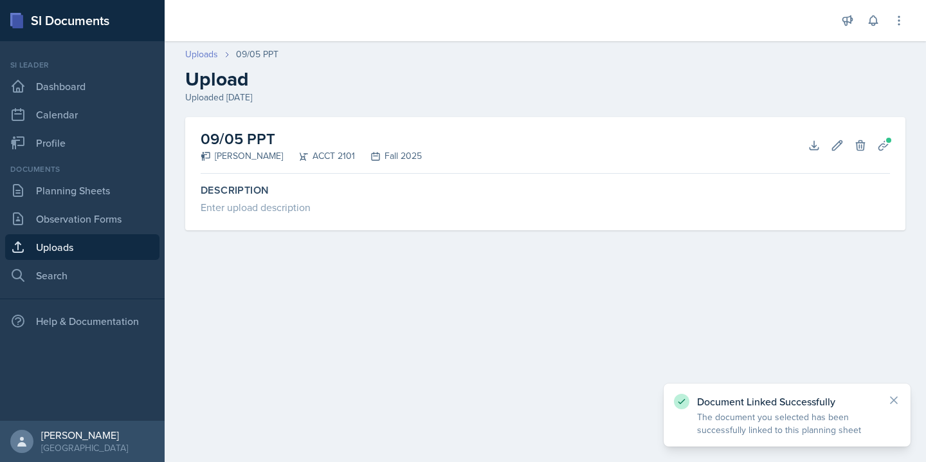
click at [201, 57] on link "Uploads" at bounding box center [201, 55] width 33 height 14
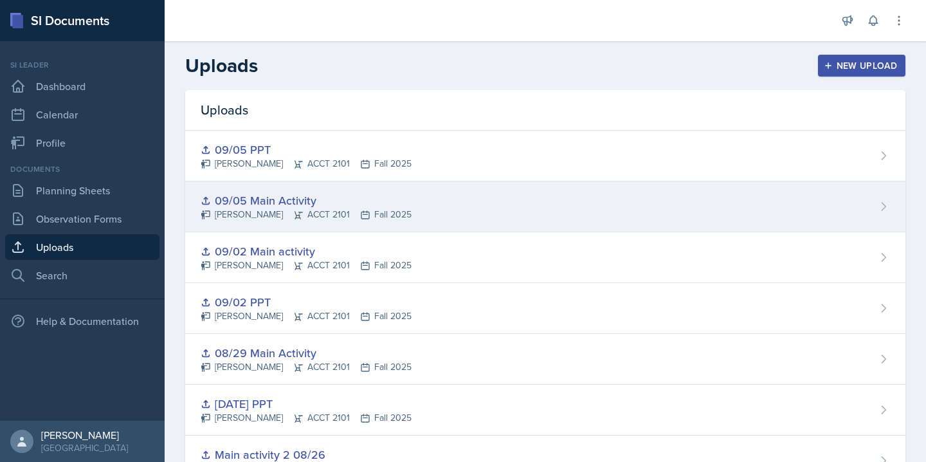
click at [487, 216] on div "09/05 Main Activity [PERSON_NAME] ACCT 2101 Fall 2025" at bounding box center [545, 206] width 720 height 51
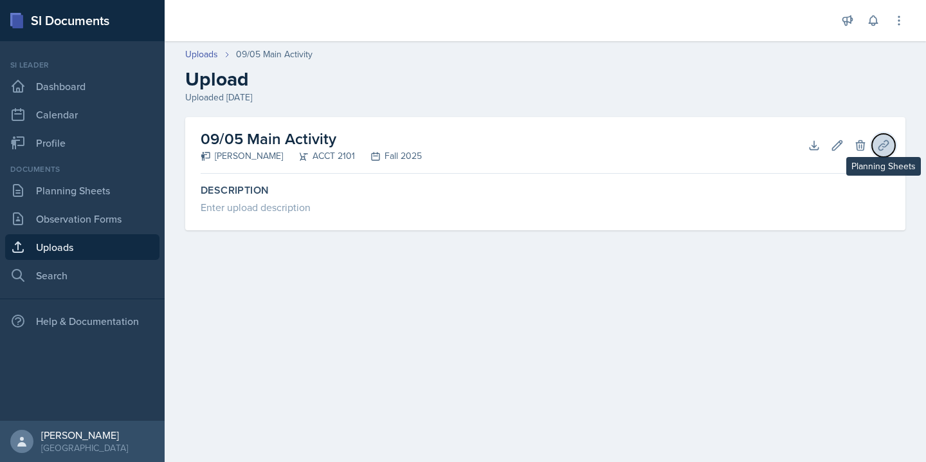
click at [888, 141] on icon at bounding box center [883, 145] width 13 height 13
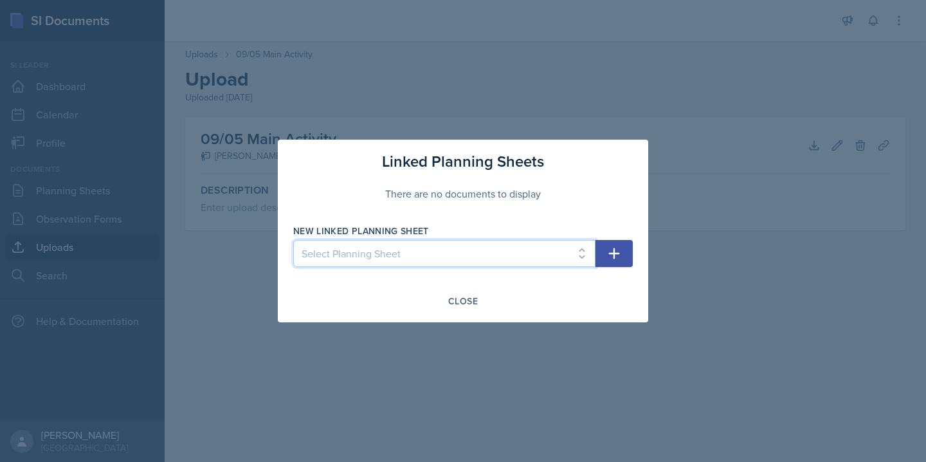
click at [511, 258] on select "Select Planning Sheet [DATE] [DATE] [DATE] [DATE]" at bounding box center [444, 253] width 302 height 27
select select "7dcad394-51f0-41f8-a9c7-82c5d77c1288"
click at [293, 240] on select "Select Planning Sheet [DATE] [DATE] [DATE] [DATE]" at bounding box center [444, 253] width 302 height 27
click at [614, 256] on icon "button" at bounding box center [614, 253] width 11 height 11
select select
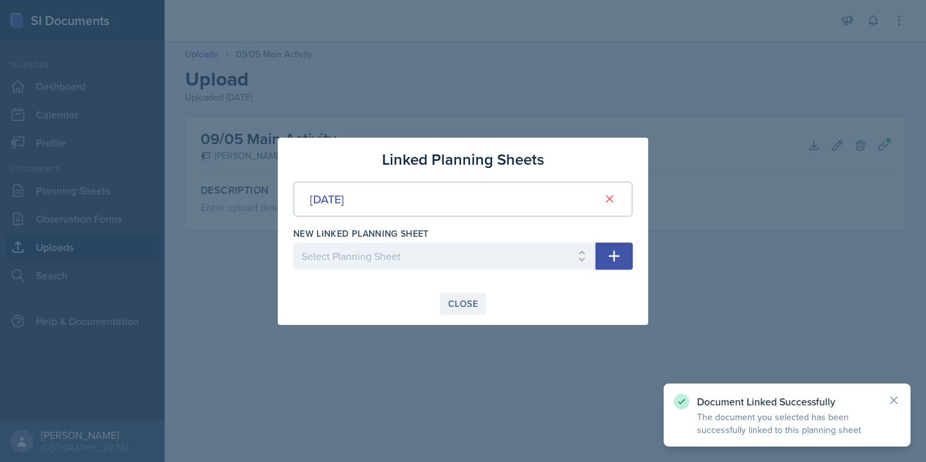
click at [462, 306] on div "Close" at bounding box center [463, 303] width 30 height 10
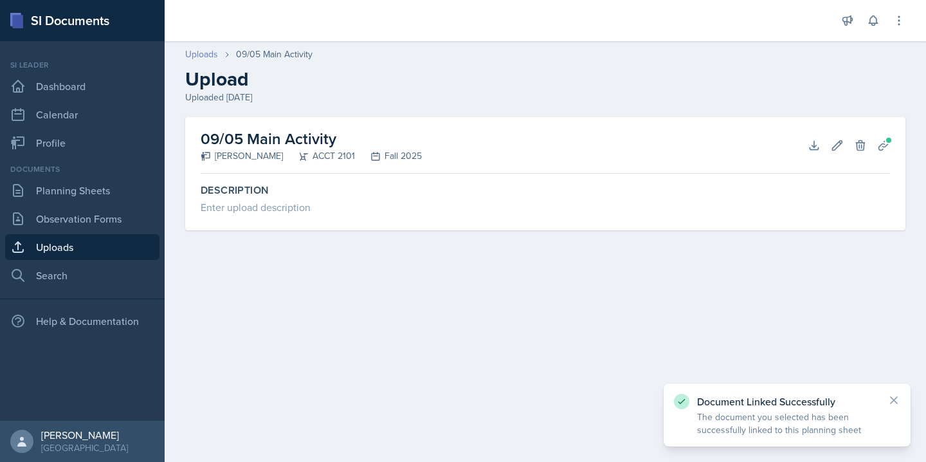
click at [205, 49] on link "Uploads" at bounding box center [201, 55] width 33 height 14
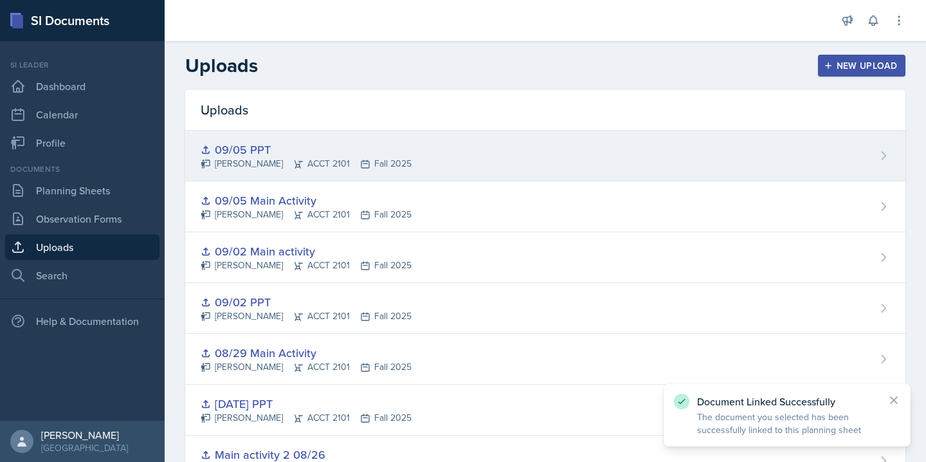
click at [435, 158] on div "09/05 PPT [PERSON_NAME] ACCT 2101 Fall 2025" at bounding box center [545, 156] width 720 height 51
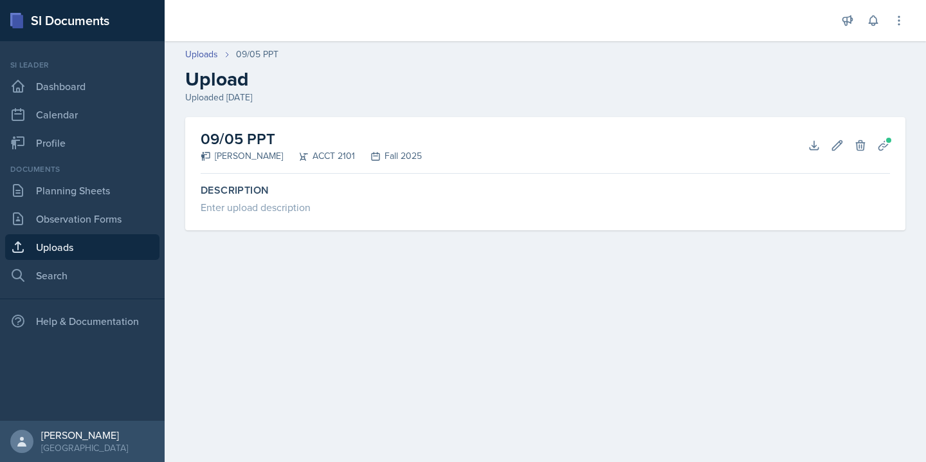
click at [199, 46] on header "Uploads 09/05 PPT Upload Uploaded [DATE]" at bounding box center [546, 76] width 762 height 82
click at [199, 50] on link "Uploads" at bounding box center [201, 55] width 33 height 14
